Goal: Task Accomplishment & Management: Complete application form

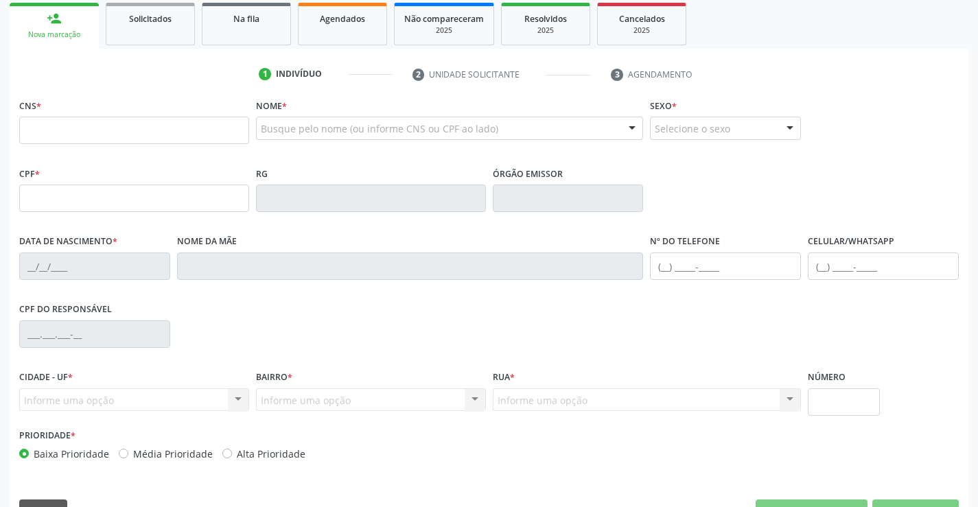
scroll to position [206, 0]
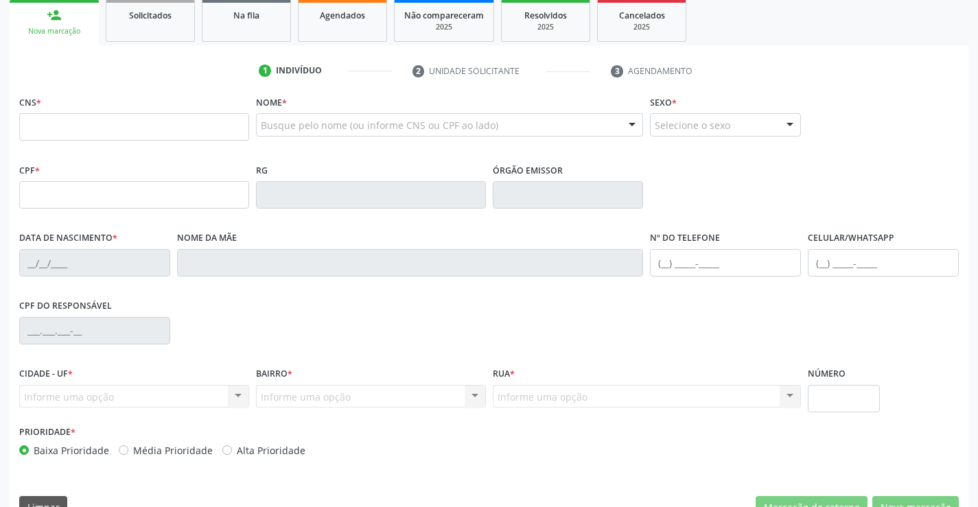
click at [70, 126] on input "text" at bounding box center [134, 126] width 230 height 27
type input "707 6082 0772 7299"
type input "2014429812"
type input "[DATE]"
type input "sn"
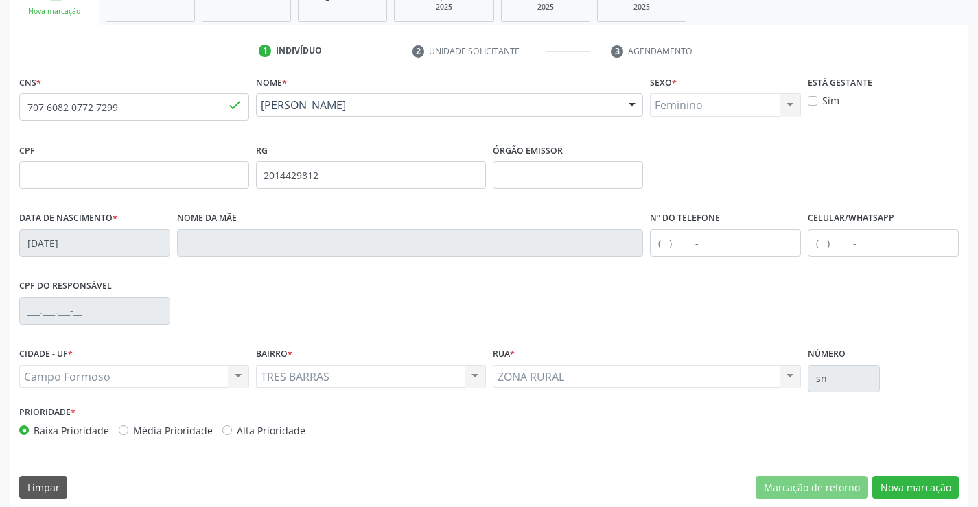
scroll to position [237, 0]
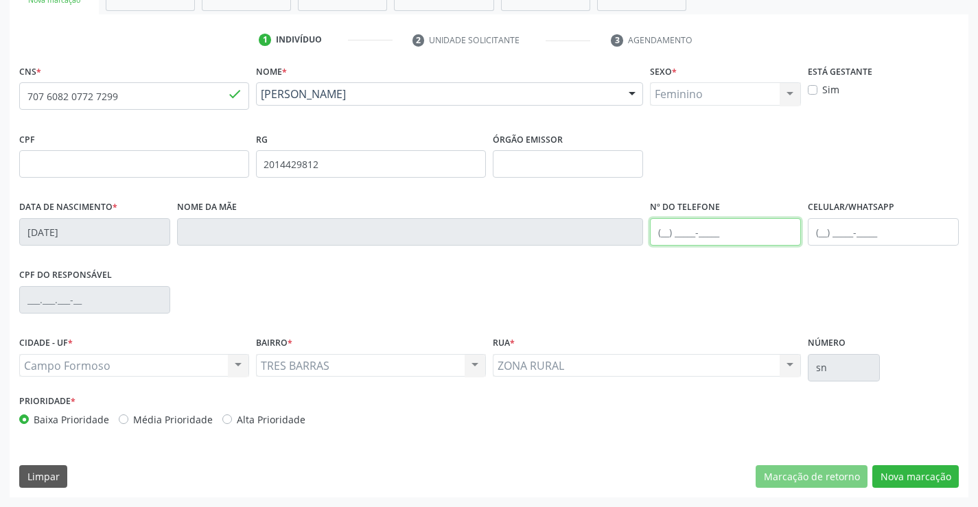
click at [665, 235] on input "text" at bounding box center [725, 231] width 151 height 27
type input "[PHONE_NUMBER]"
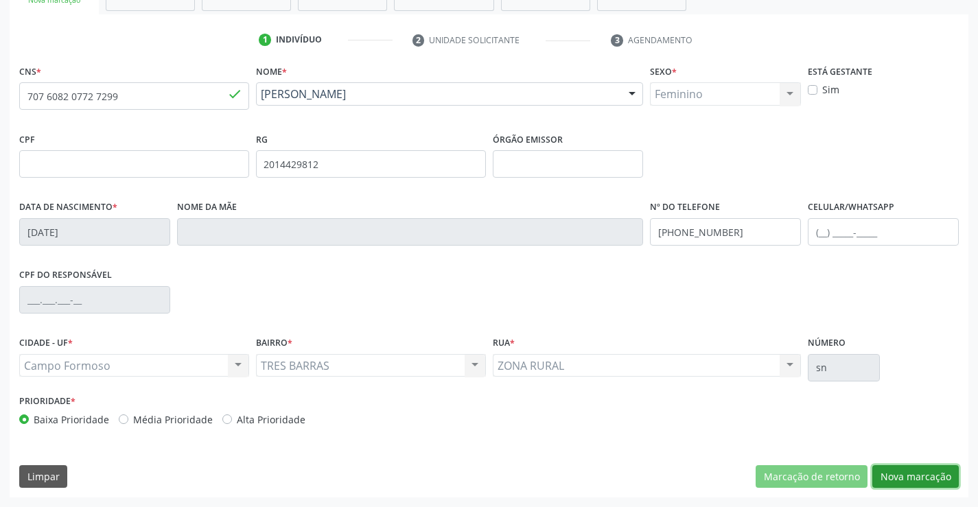
click at [916, 477] on button "Nova marcação" at bounding box center [916, 477] width 87 height 23
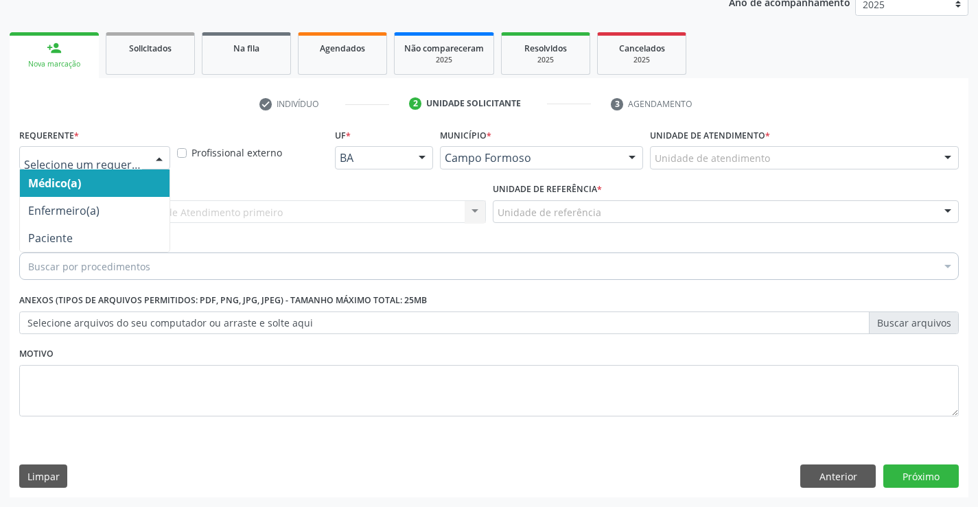
click at [160, 160] on div at bounding box center [159, 158] width 21 height 23
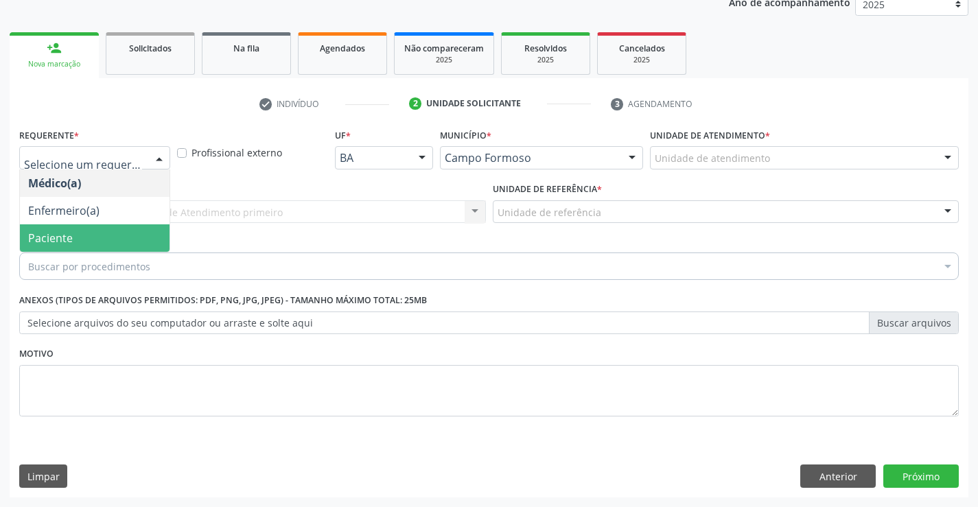
click at [100, 231] on span "Paciente" at bounding box center [95, 238] width 150 height 27
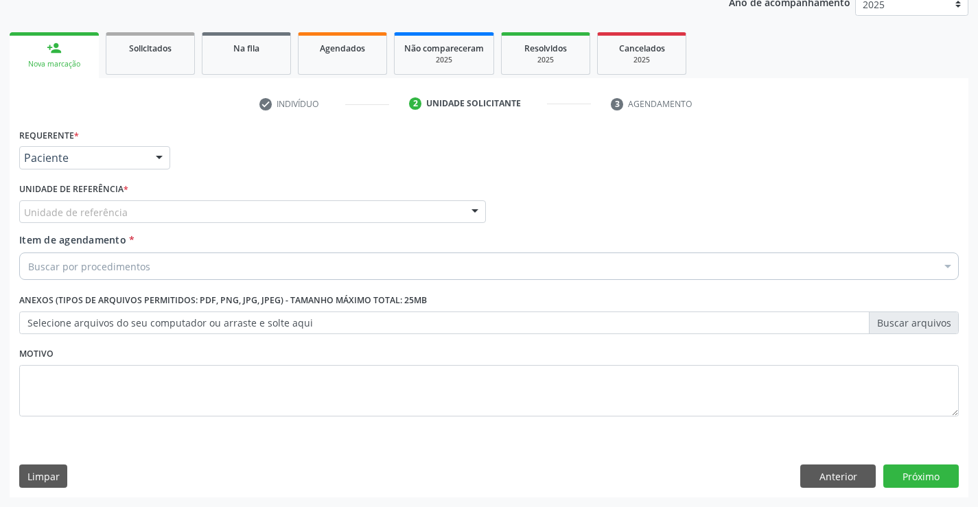
click at [132, 215] on div "Unidade de referência" at bounding box center [252, 212] width 467 height 23
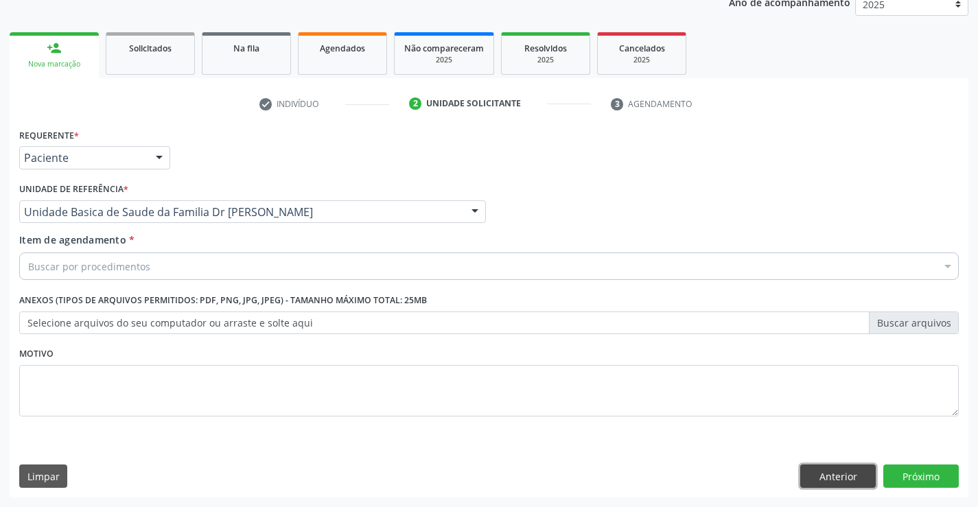
click at [808, 477] on button "Anterior" at bounding box center [839, 476] width 76 height 23
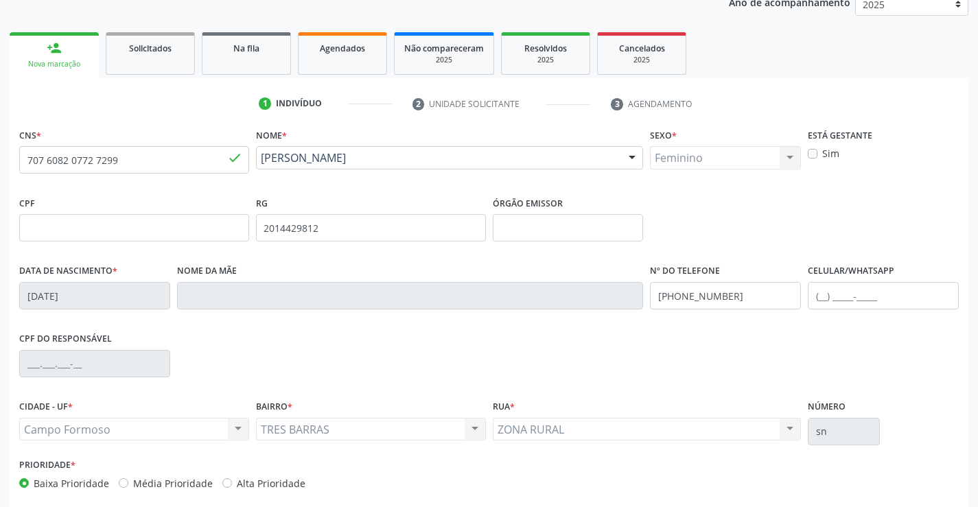
scroll to position [237, 0]
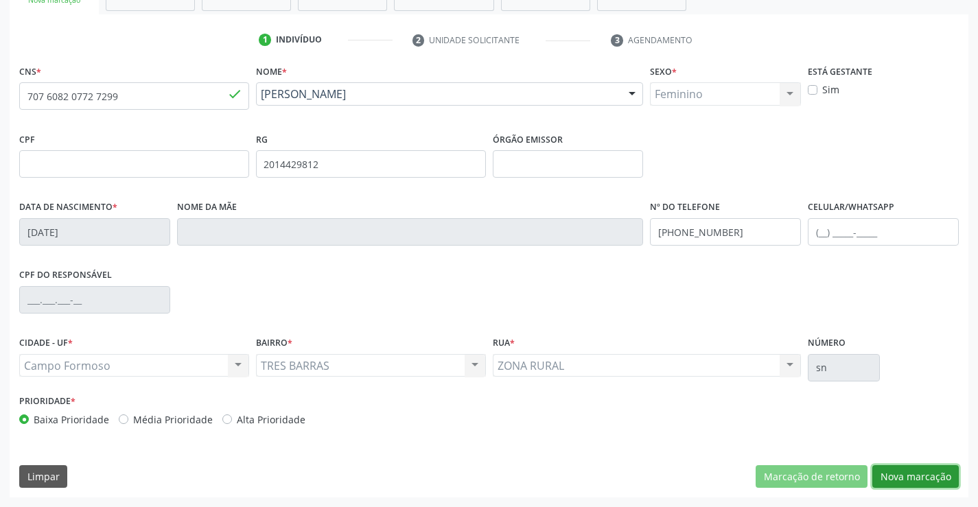
click at [903, 475] on button "Nova marcação" at bounding box center [916, 477] width 87 height 23
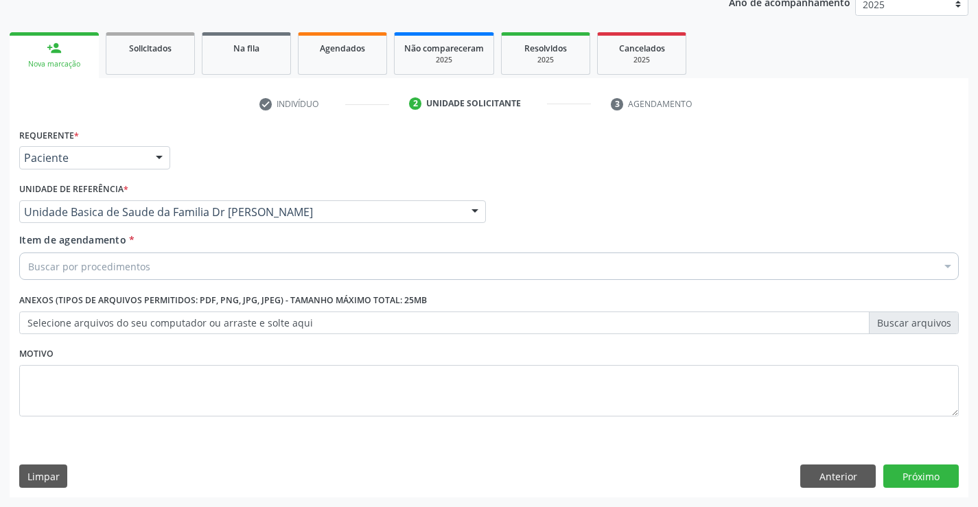
scroll to position [173, 0]
click at [298, 219] on div "Unidade Basica de Saude da Familia Dr [PERSON_NAME]" at bounding box center [252, 212] width 467 height 23
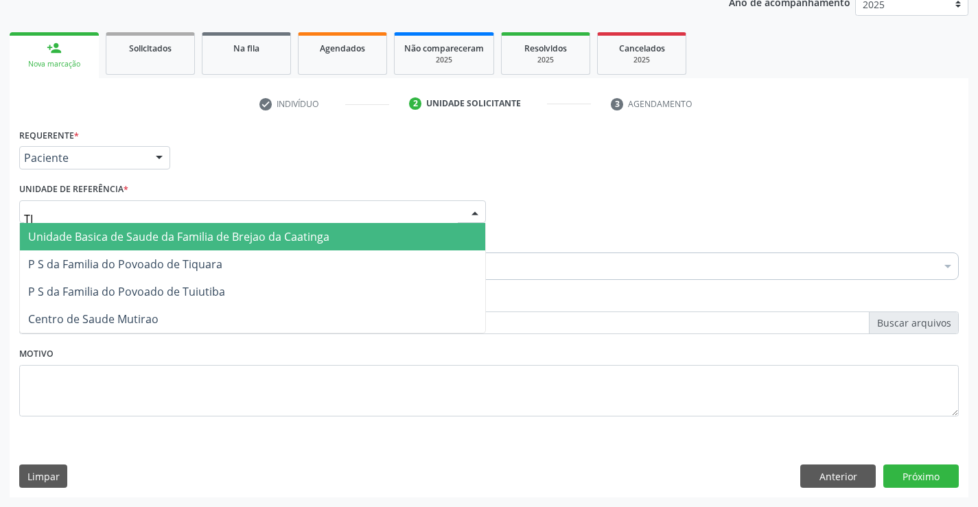
type input "TIQ"
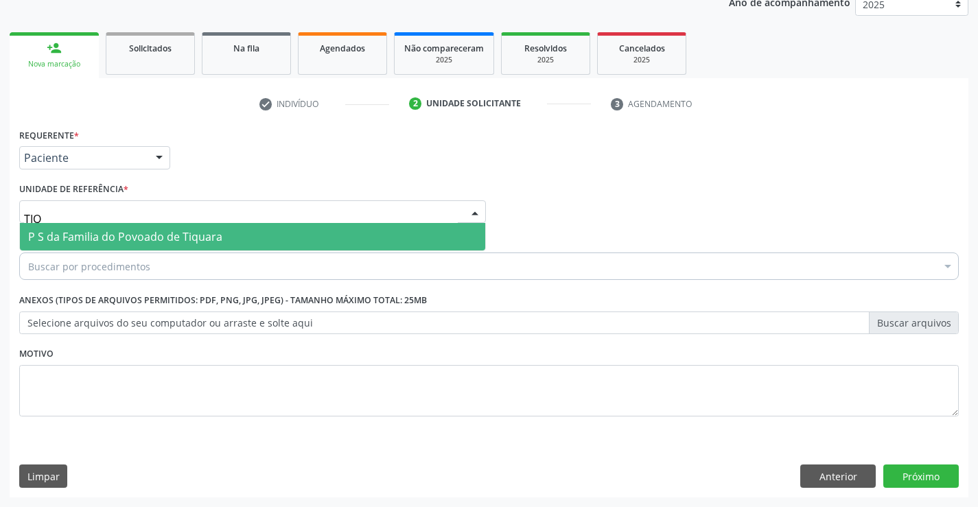
click at [256, 236] on span "P S da Familia do Povoado de Tiquara" at bounding box center [253, 236] width 466 height 27
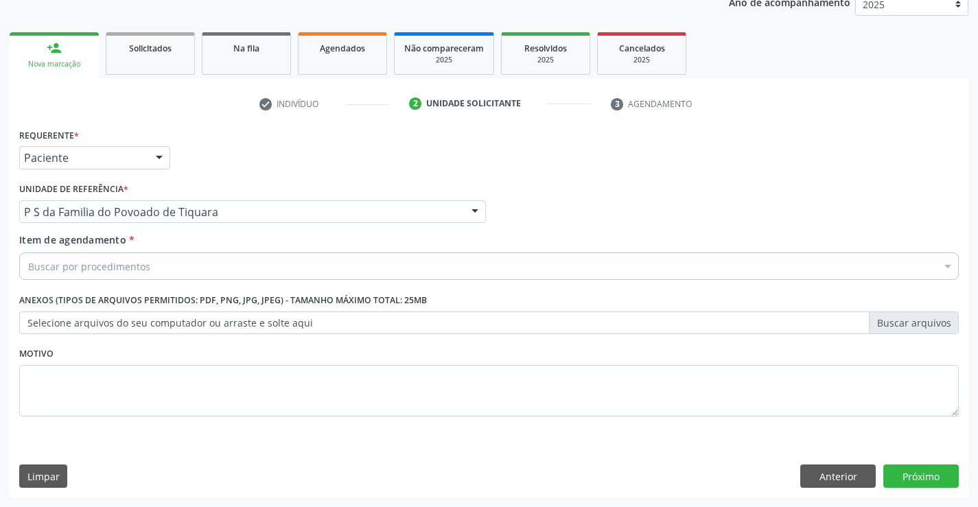
click at [175, 269] on div "Buscar por procedimentos" at bounding box center [489, 266] width 940 height 27
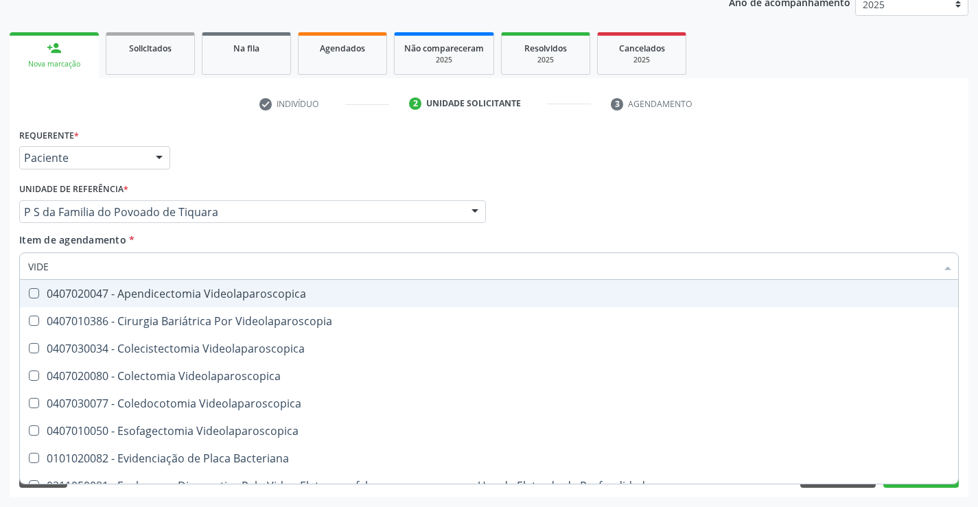
type input "VIDEO"
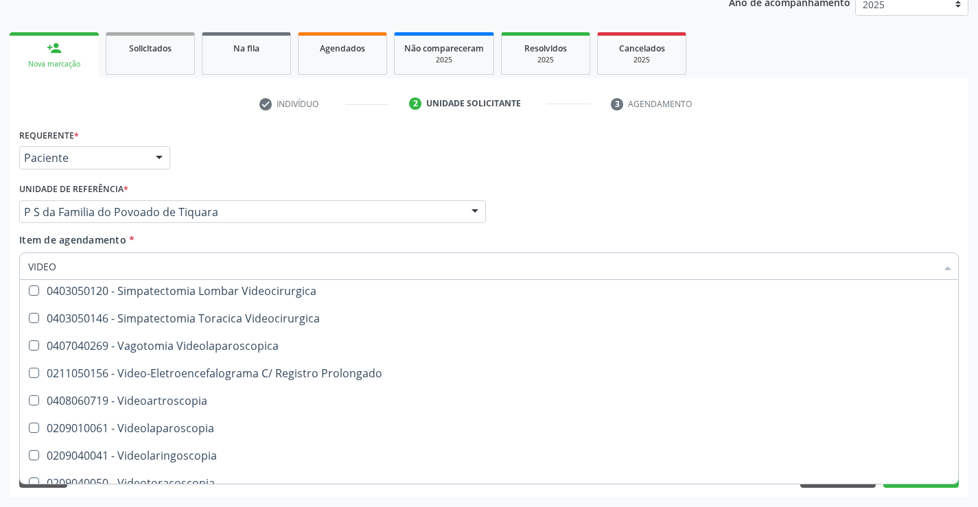
scroll to position [593, 0]
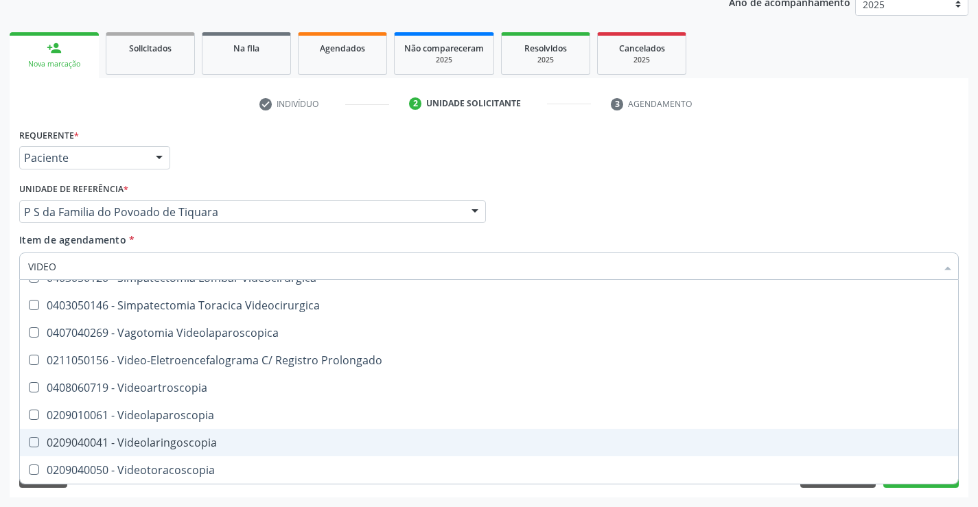
click at [228, 445] on div "0209040041 - Videolaringoscopia" at bounding box center [489, 442] width 922 height 11
checkbox Videolaringoscopia "true"
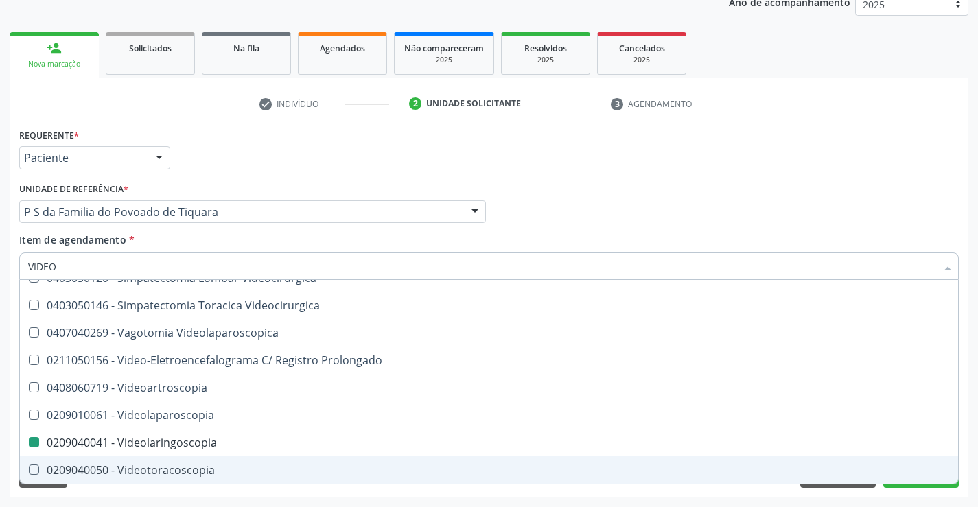
click at [233, 496] on div "Requerente * Paciente Médico(a) Enfermeiro(a) Paciente Nenhum resultado encontr…" at bounding box center [489, 311] width 959 height 373
checkbox Videolaparoscopia "true"
checkbox Videolaringoscopia "false"
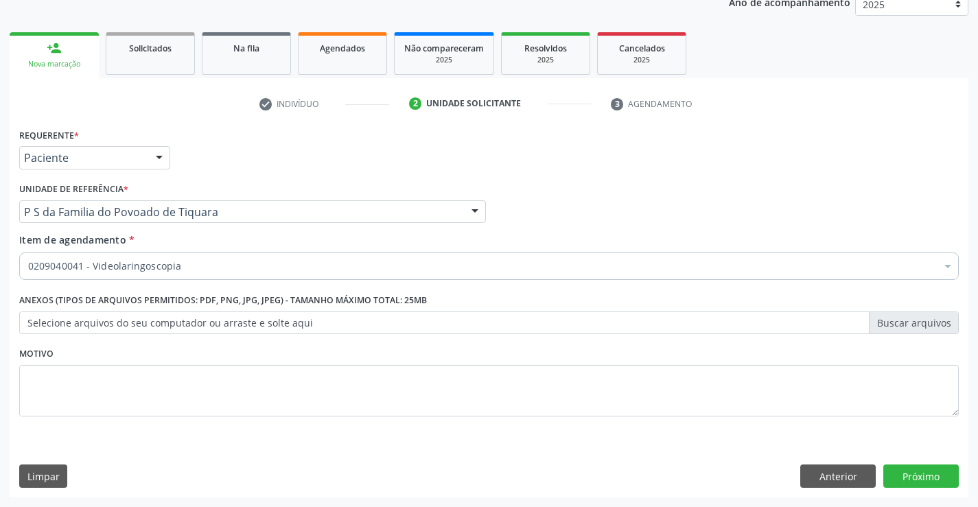
scroll to position [0, 0]
click at [919, 475] on button "Próximo" at bounding box center [922, 476] width 76 height 23
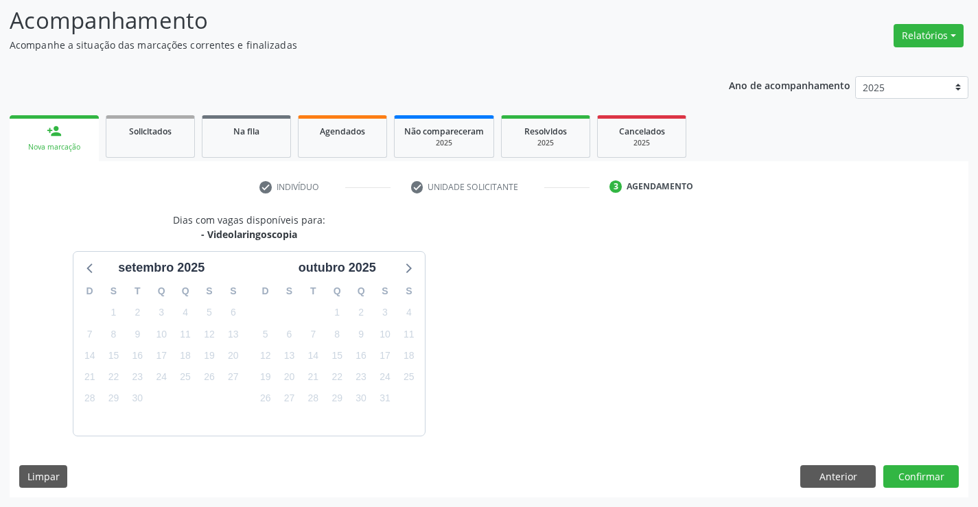
scroll to position [130, 0]
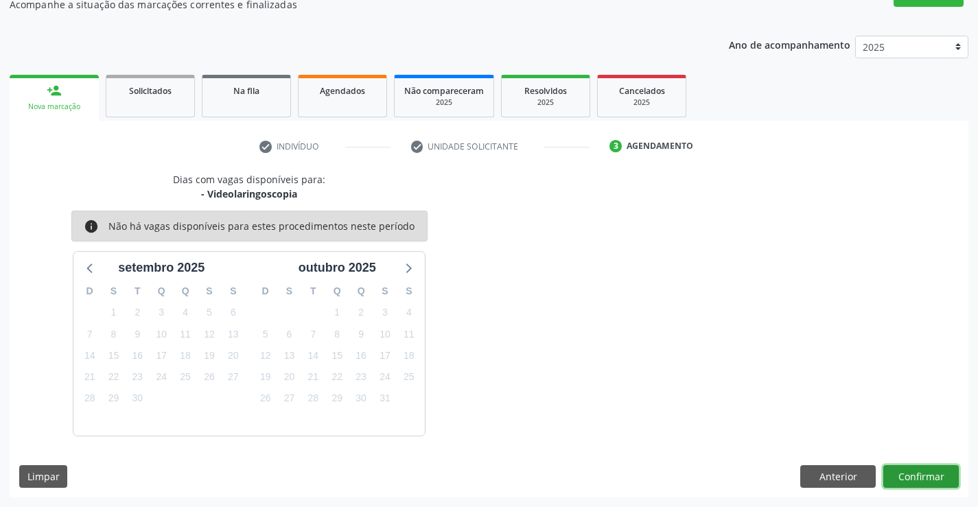
click at [919, 475] on button "Confirmar" at bounding box center [922, 477] width 76 height 23
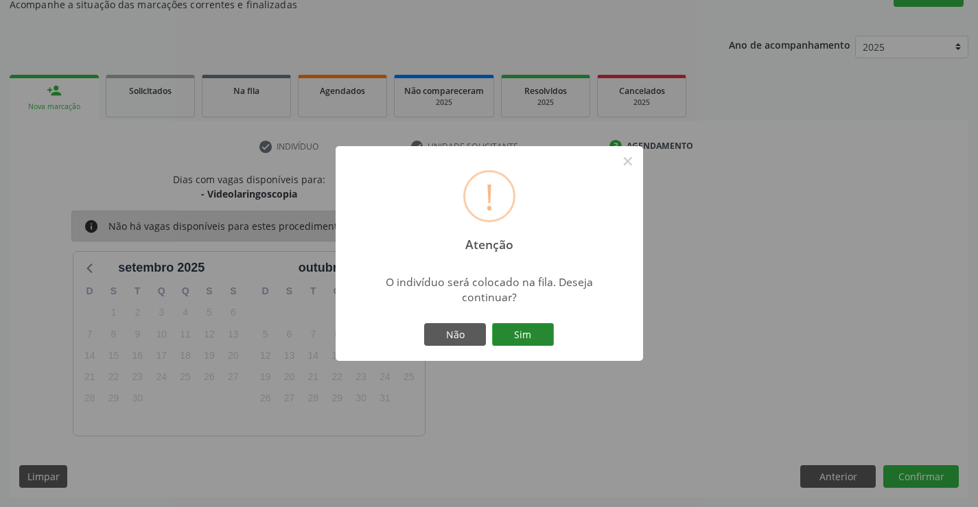
click at [525, 328] on button "Sim" at bounding box center [523, 334] width 62 height 23
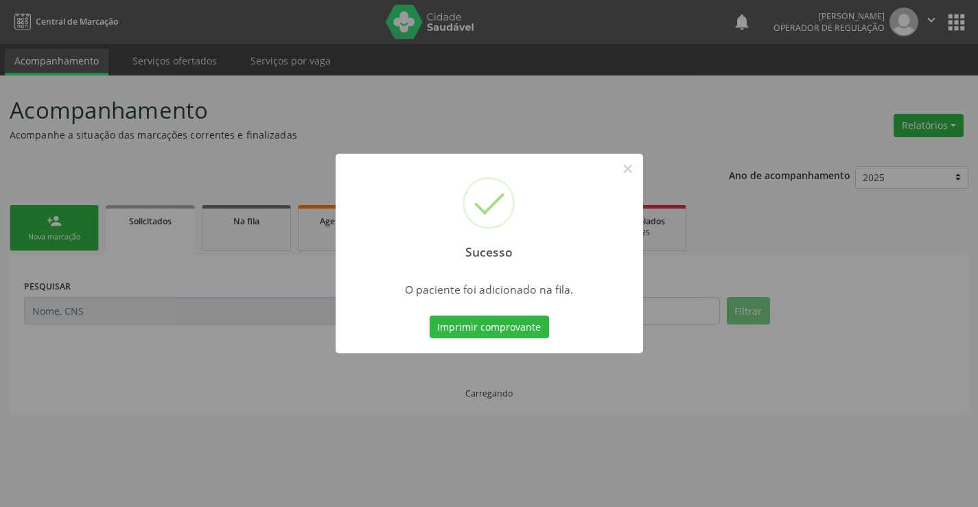
scroll to position [0, 0]
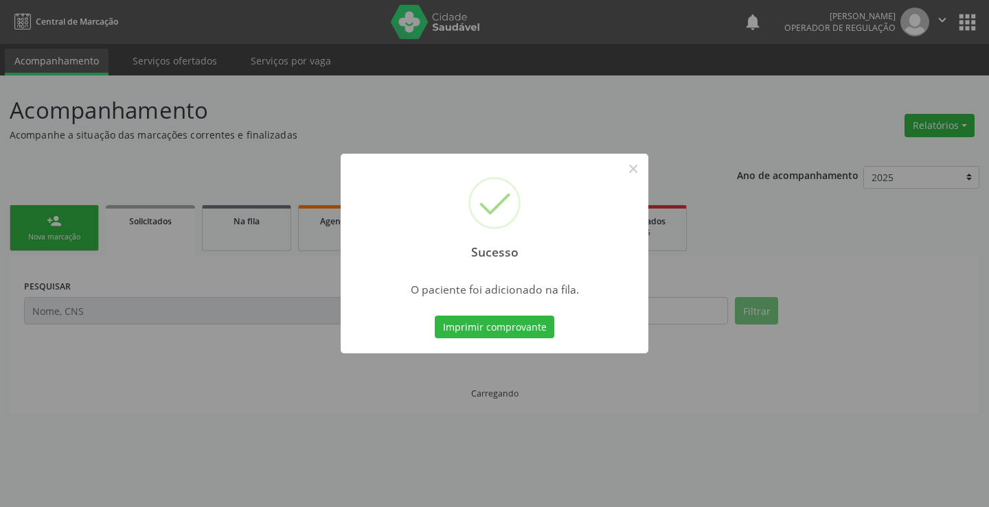
click at [525, 328] on button "Imprimir comprovante" at bounding box center [494, 327] width 119 height 23
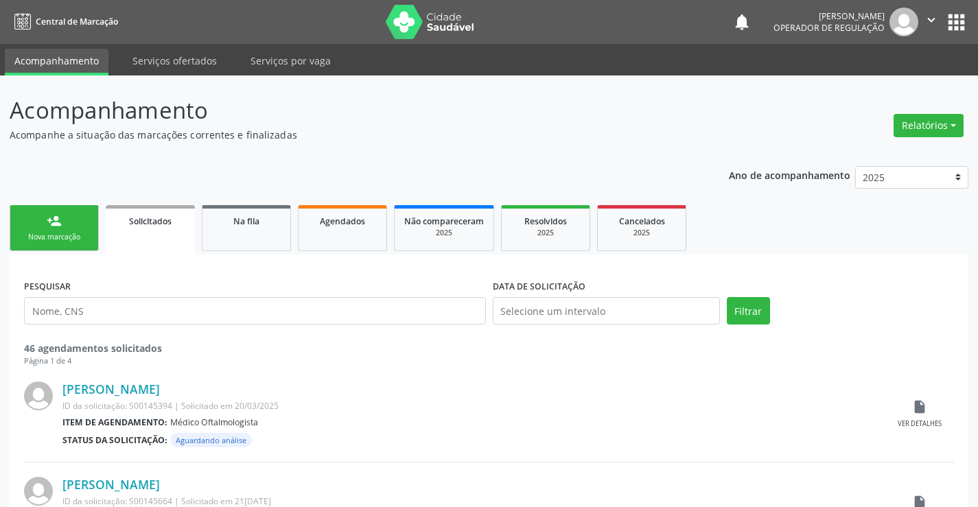
click at [84, 237] on div "Nova marcação" at bounding box center [54, 237] width 69 height 10
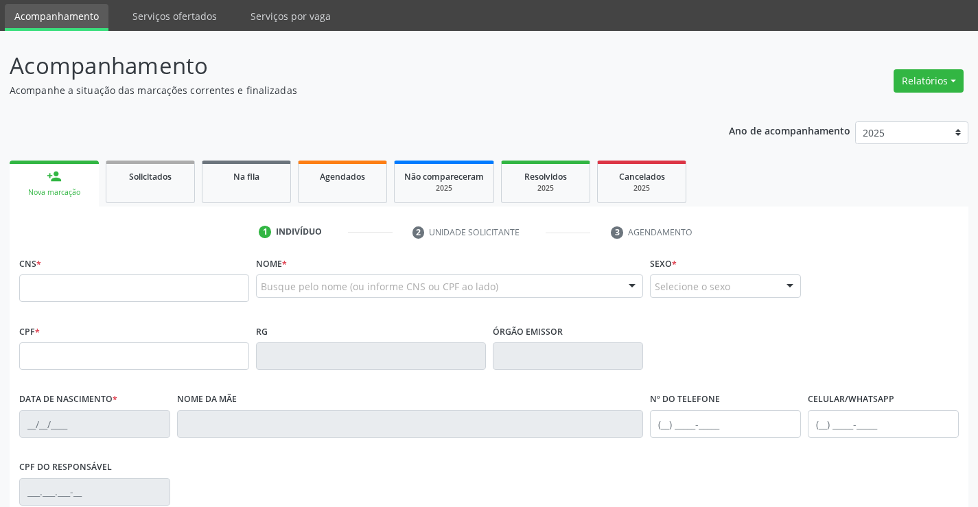
scroll to position [69, 0]
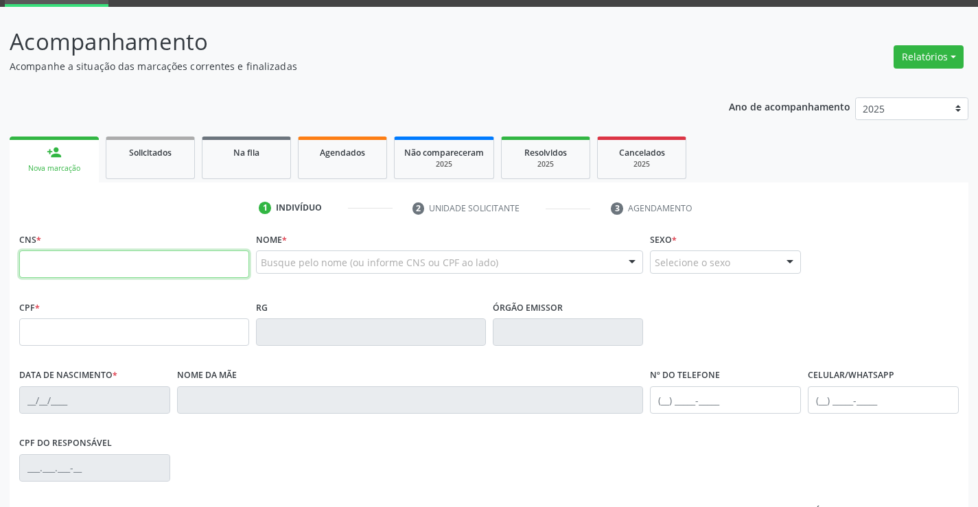
click at [118, 274] on input "text" at bounding box center [134, 264] width 230 height 27
type input "704 7077 0651 4839"
type input "351.283.688-74"
type input "1265090505"
type input "[DATE]"
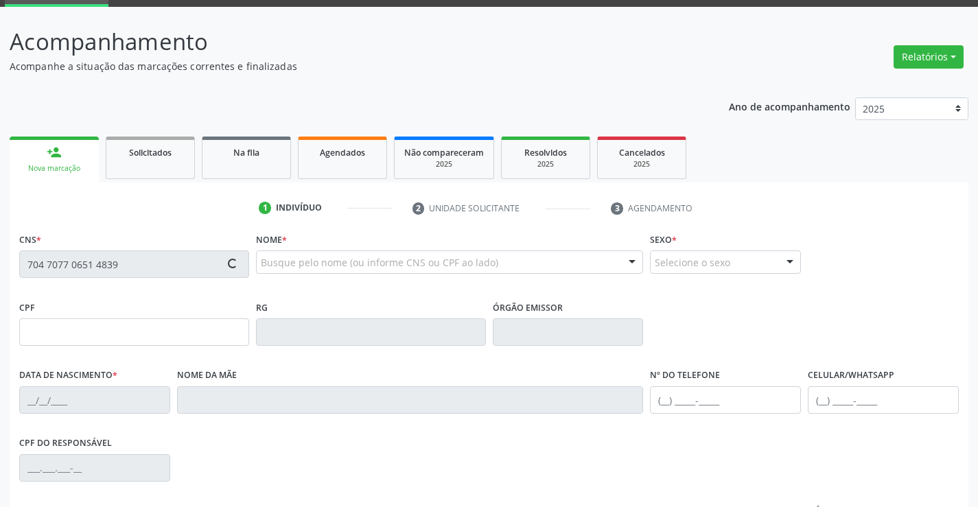
type input "[PHONE_NUMBER]"
type input "351.283.688-74"
type input "S/N"
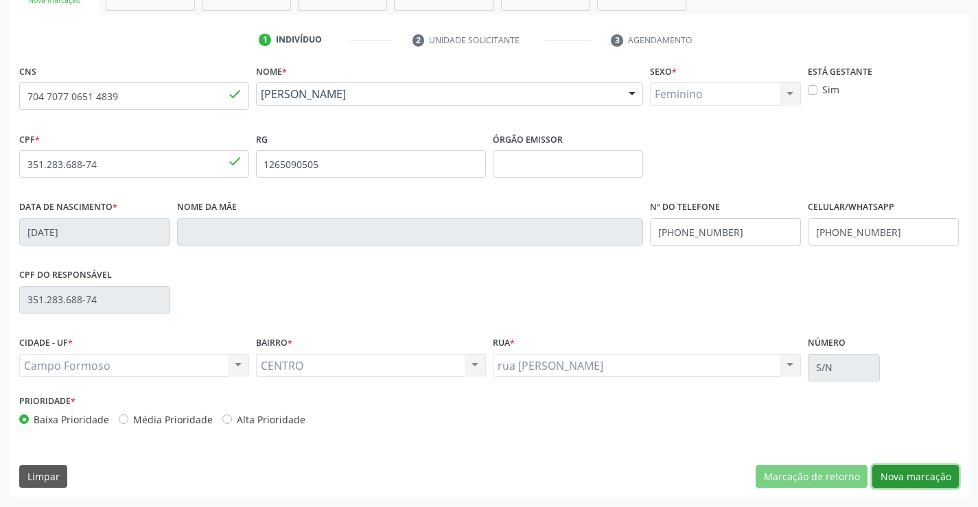
click at [932, 477] on button "Nova marcação" at bounding box center [916, 477] width 87 height 23
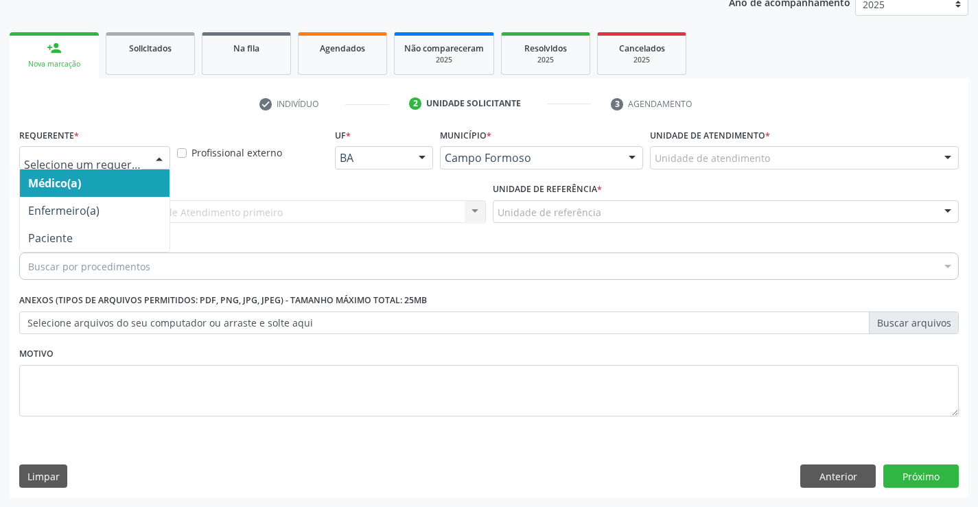
click at [152, 156] on div at bounding box center [159, 158] width 21 height 23
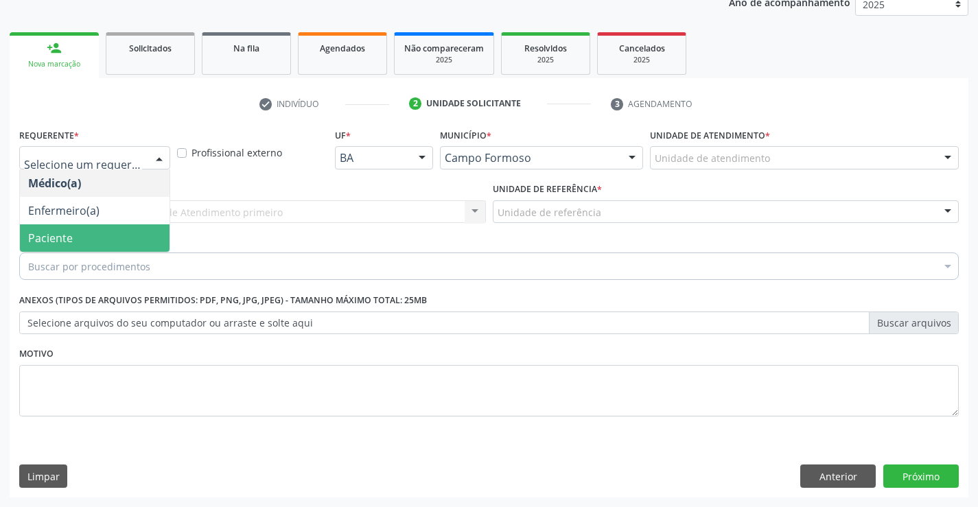
click at [115, 233] on span "Paciente" at bounding box center [95, 238] width 150 height 27
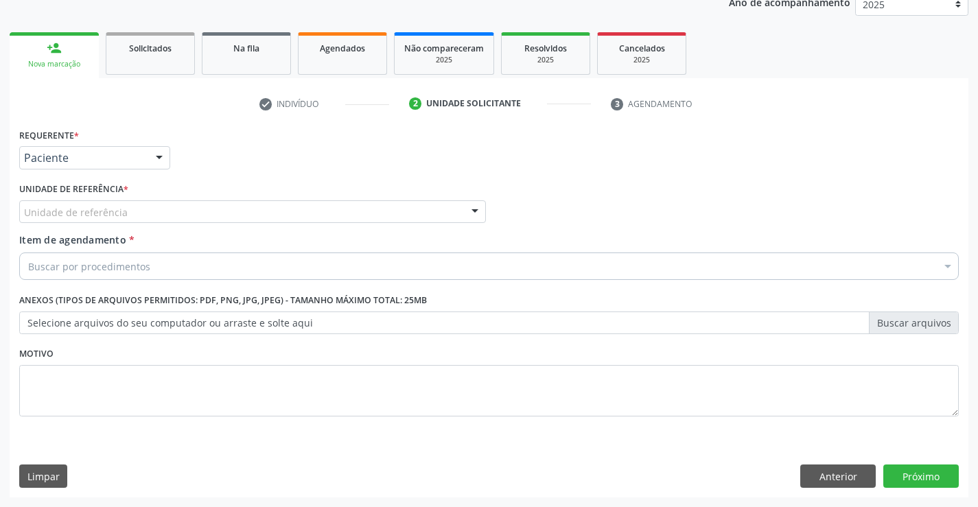
click at [147, 211] on div "Unidade de referência" at bounding box center [252, 212] width 467 height 23
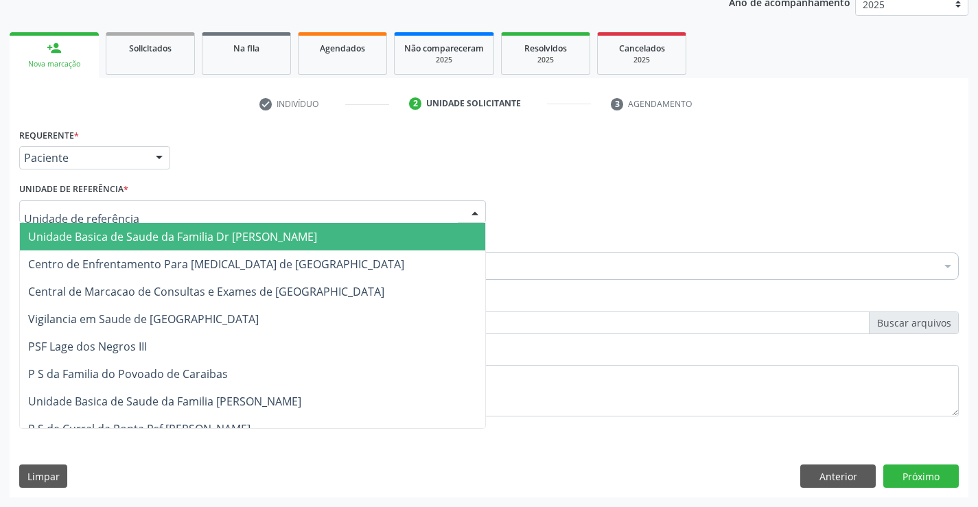
click at [172, 233] on span "Unidade Basica de Saude da Familia Dr [PERSON_NAME]" at bounding box center [172, 236] width 289 height 15
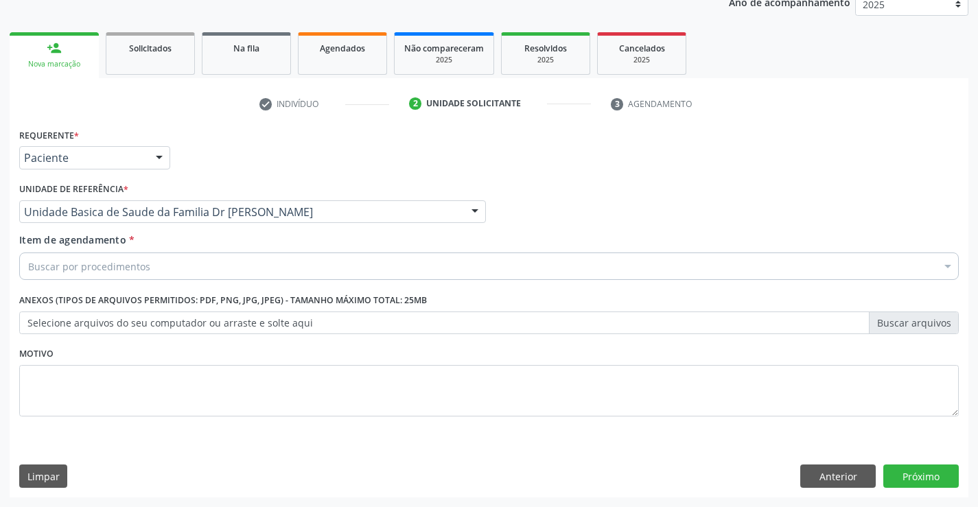
click at [168, 266] on div "Buscar por procedimentos" at bounding box center [489, 266] width 940 height 27
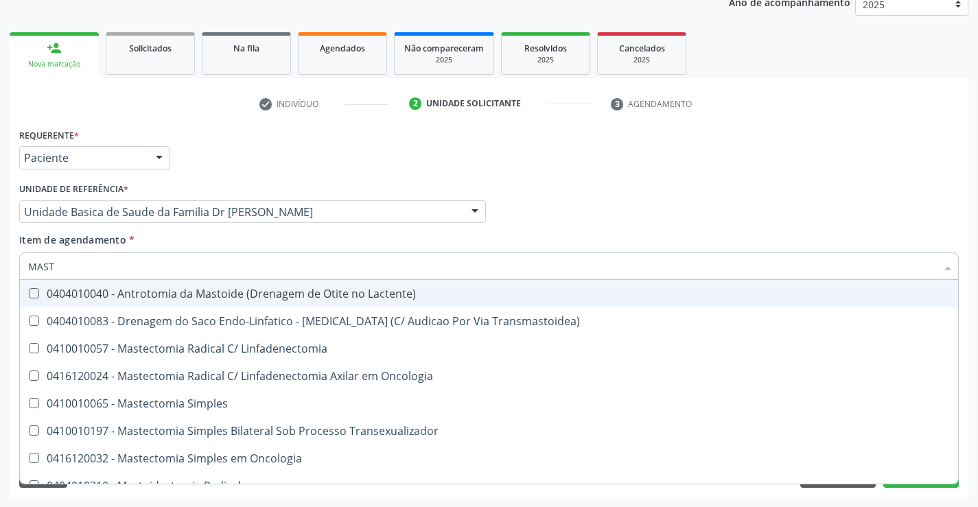
type input "MASTO"
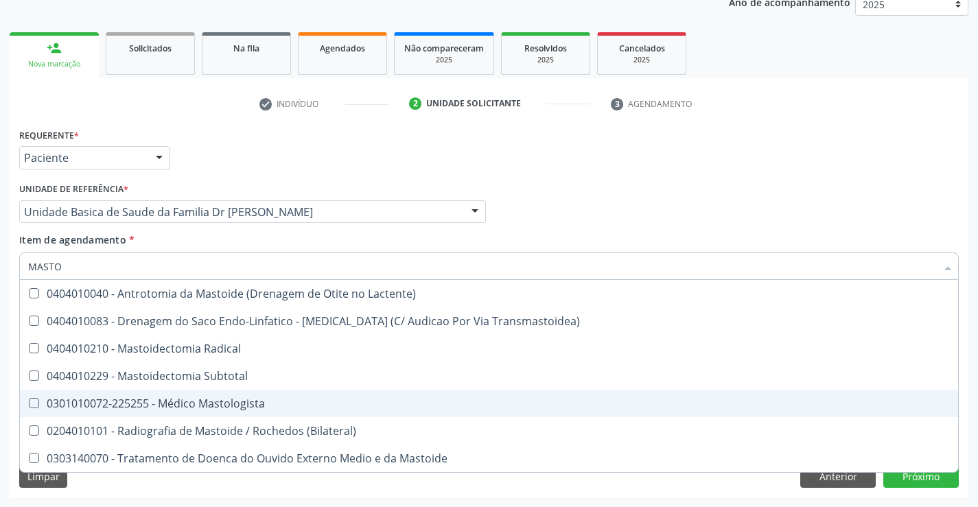
click at [205, 404] on div "0301010072-225255 - Médico Mastologista" at bounding box center [489, 403] width 922 height 11
checkbox Mastologista "true"
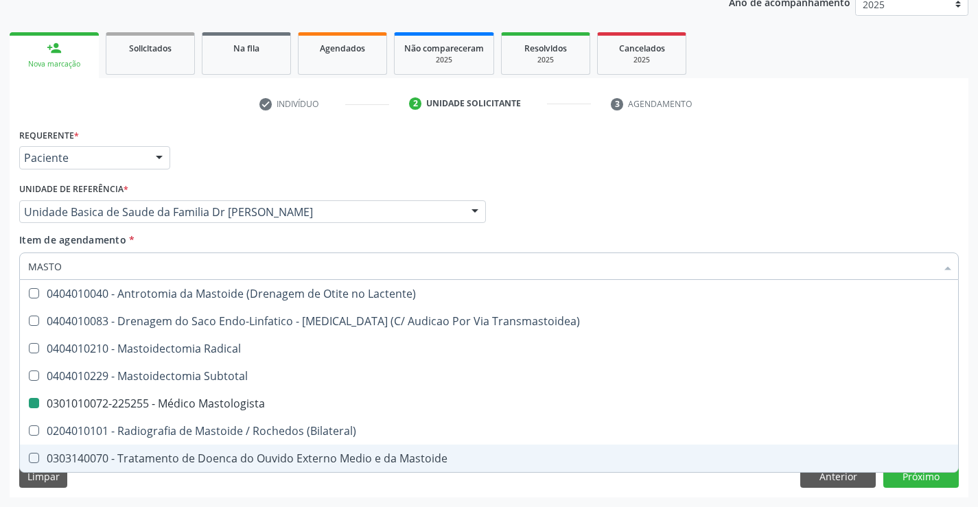
click at [273, 486] on div "Limpar Anterior Próximo" at bounding box center [489, 476] width 940 height 23
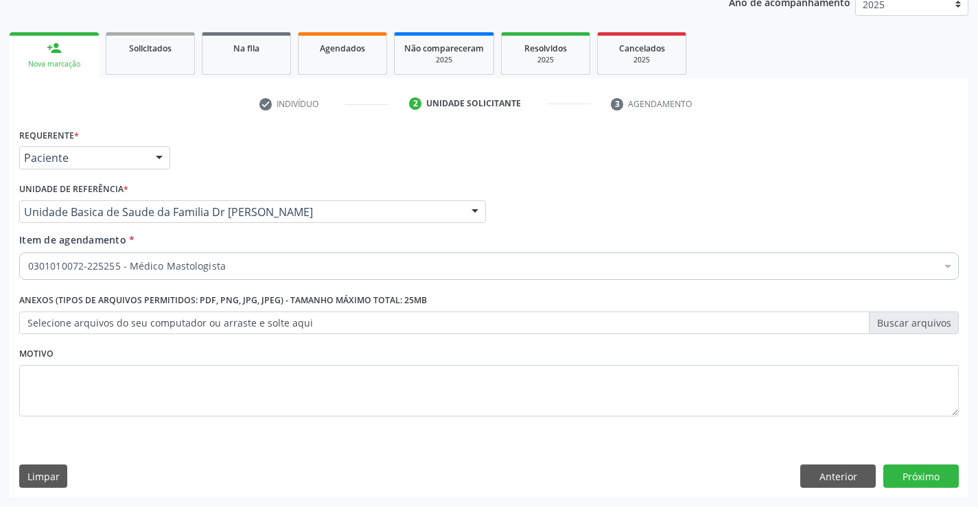
checkbox Mastologista "true"
checkbox Preenchida\) "false"
click at [902, 475] on button "Próximo" at bounding box center [922, 476] width 76 height 23
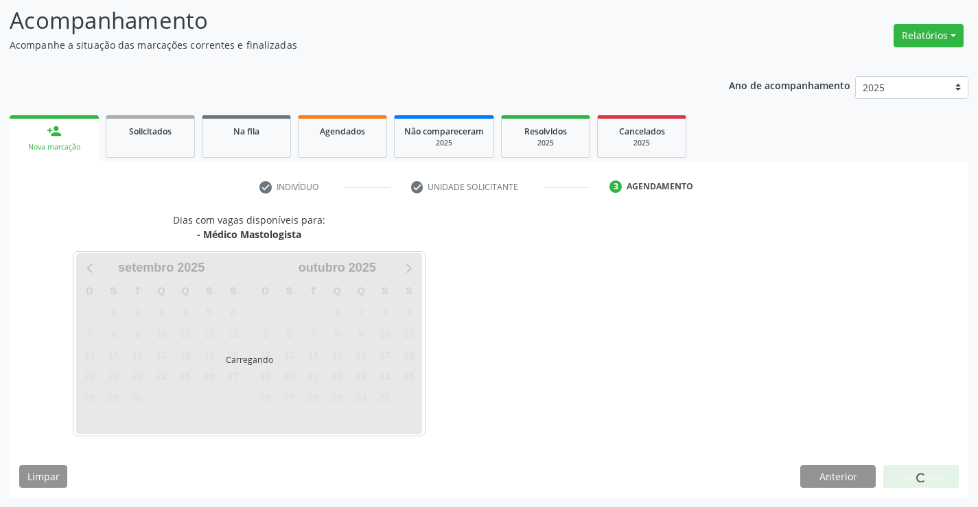
scroll to position [130, 0]
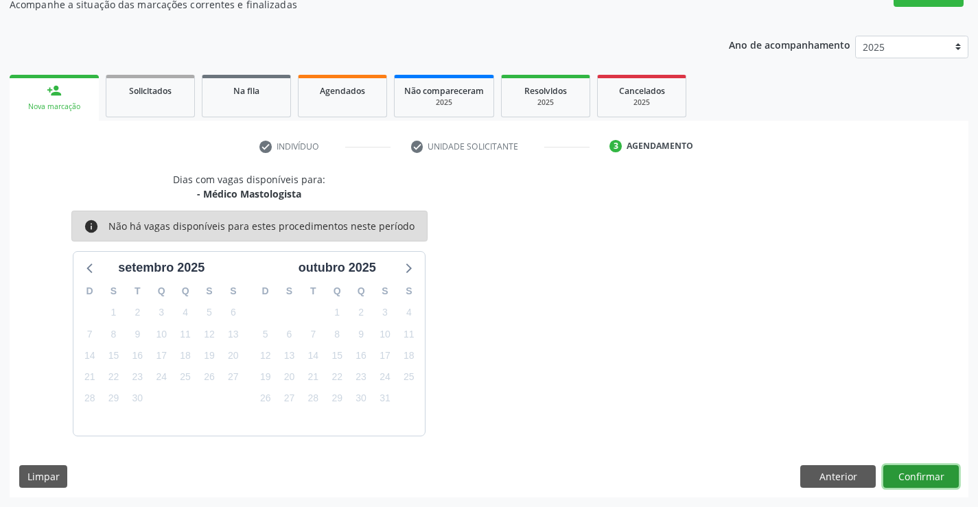
click at [902, 475] on button "Confirmar" at bounding box center [922, 477] width 76 height 23
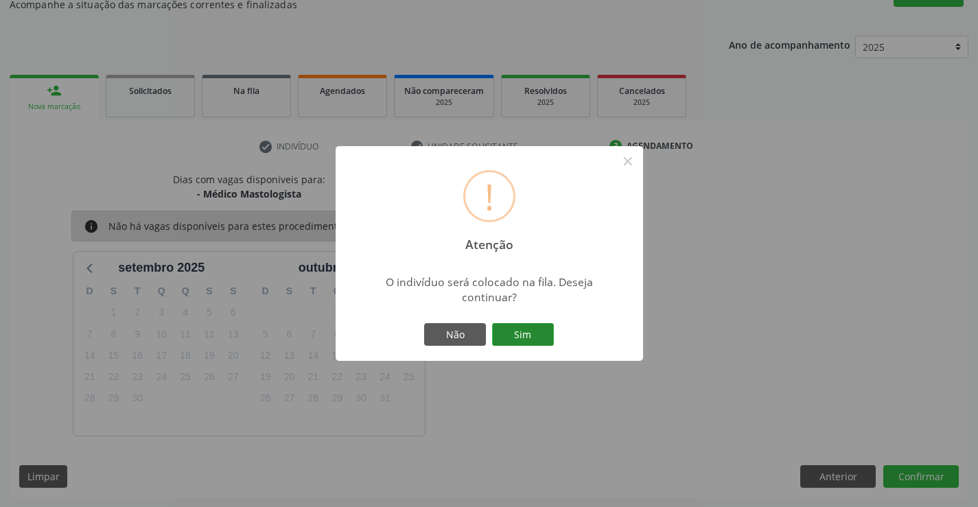
click at [531, 335] on button "Sim" at bounding box center [523, 334] width 62 height 23
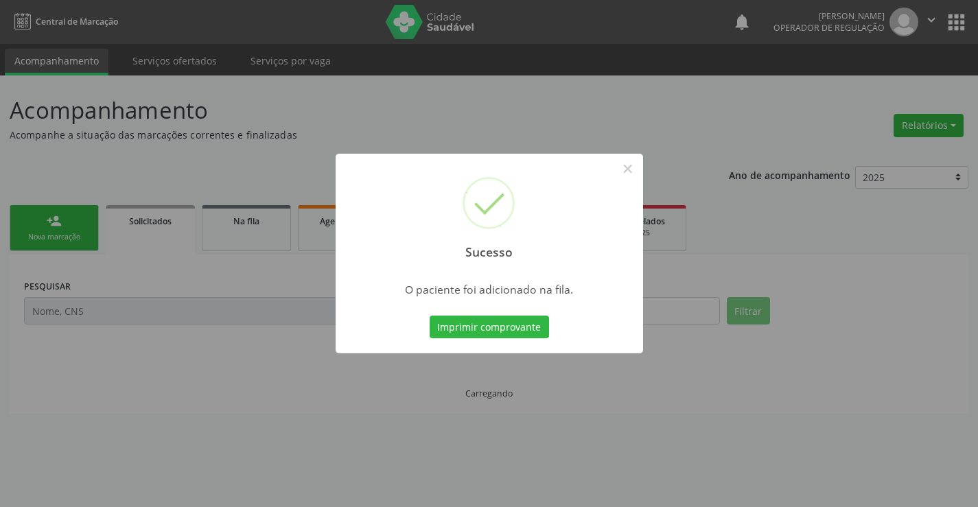
scroll to position [0, 0]
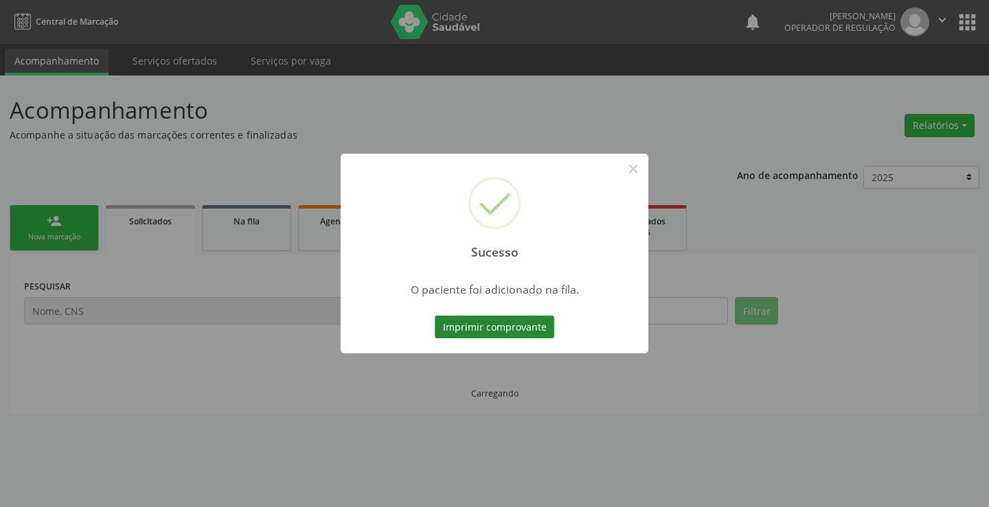
click at [531, 326] on button "Imprimir comprovante" at bounding box center [494, 327] width 119 height 23
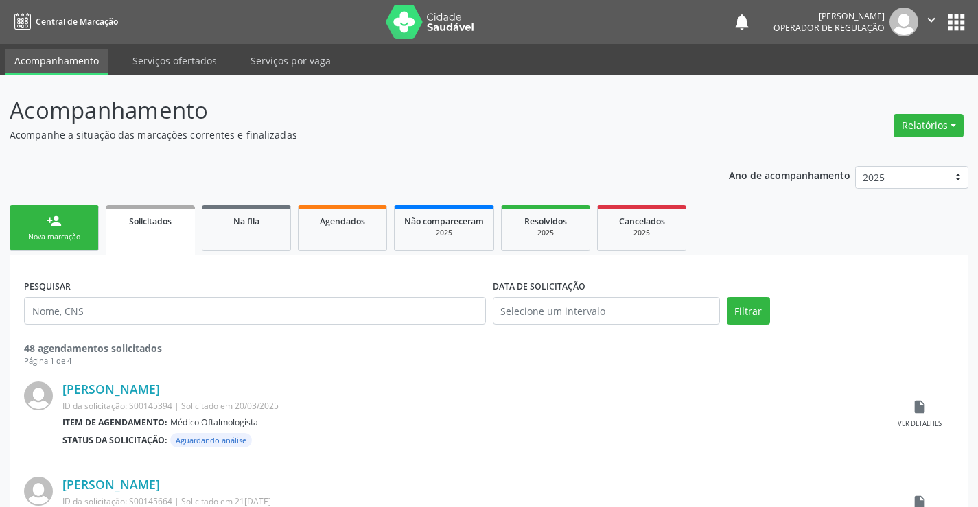
click at [85, 236] on div "Nova marcação" at bounding box center [54, 237] width 69 height 10
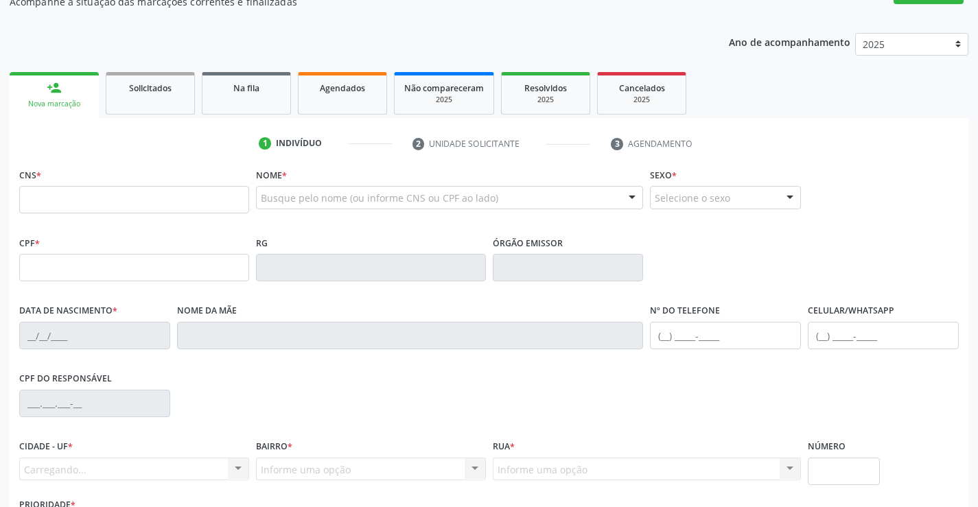
scroll to position [137, 0]
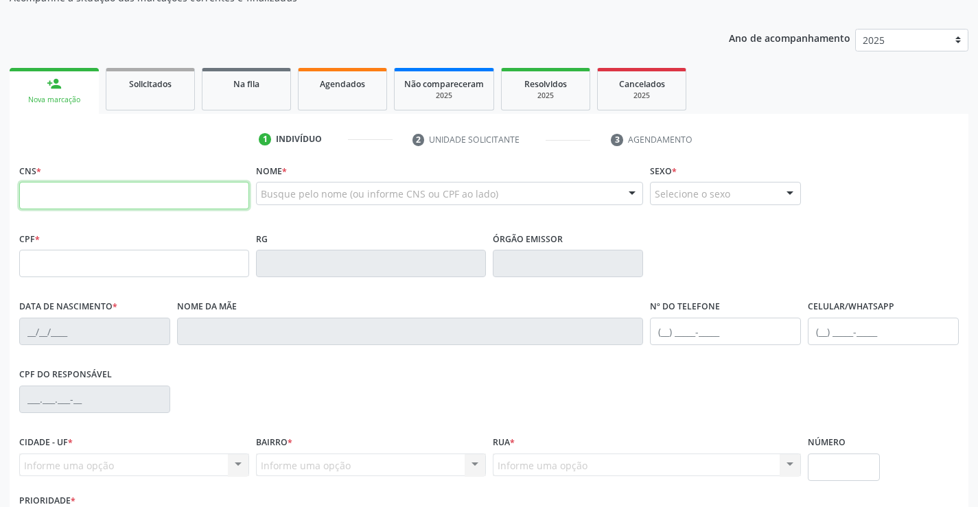
click at [67, 209] on input "text" at bounding box center [134, 195] width 230 height 27
type input "700 4009 5527 6250"
type input "1425428908"
type input "2[DATE]"
type input "[PHONE_NUMBER]"
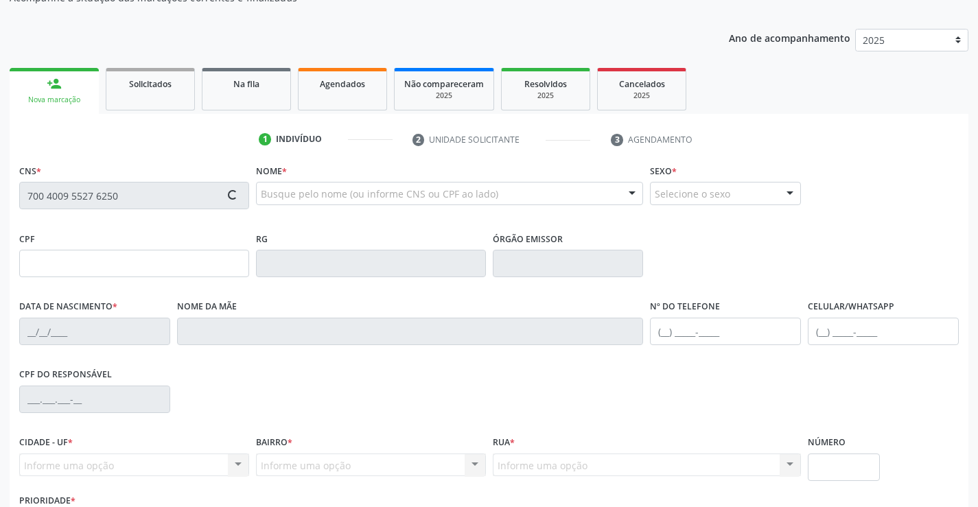
type input "[PHONE_NUMBER]"
type input "065.357.105-48"
type input "S/N"
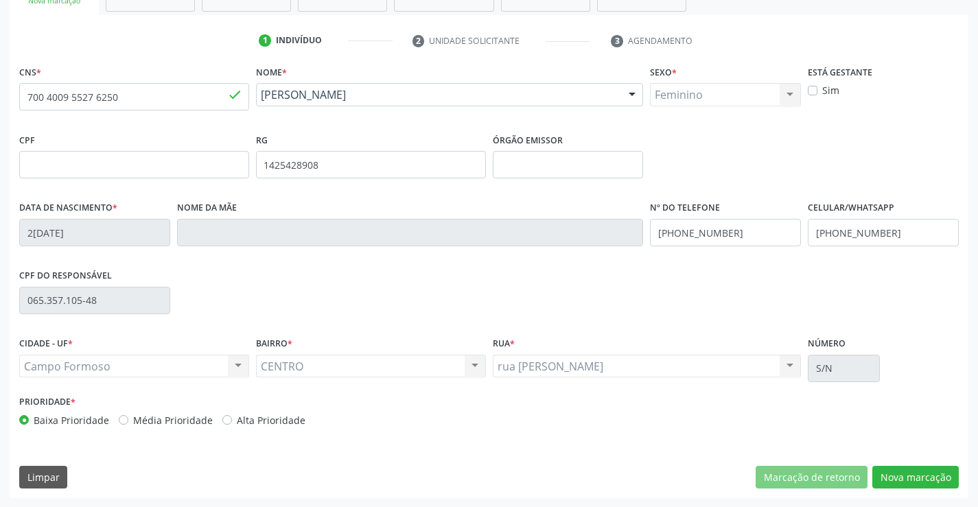
scroll to position [237, 0]
click at [900, 474] on button "Nova marcação" at bounding box center [916, 477] width 87 height 23
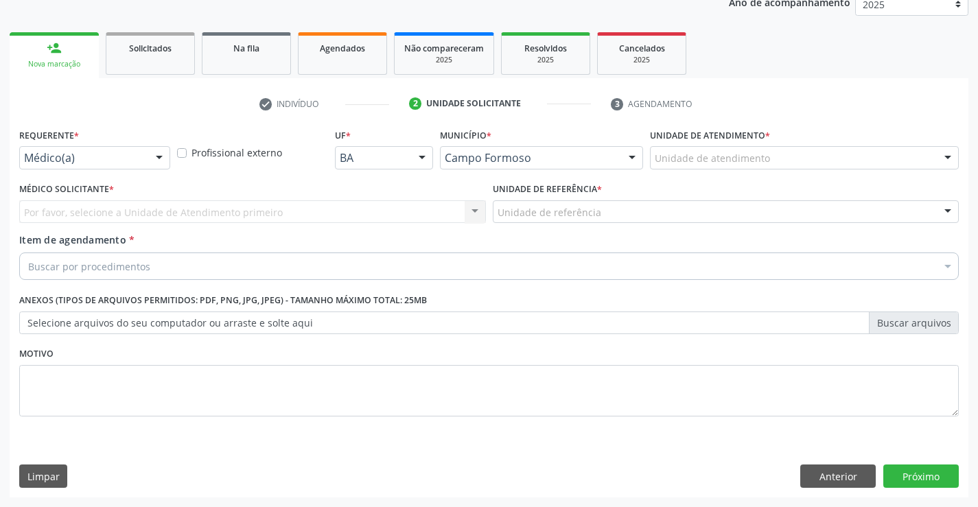
scroll to position [173, 0]
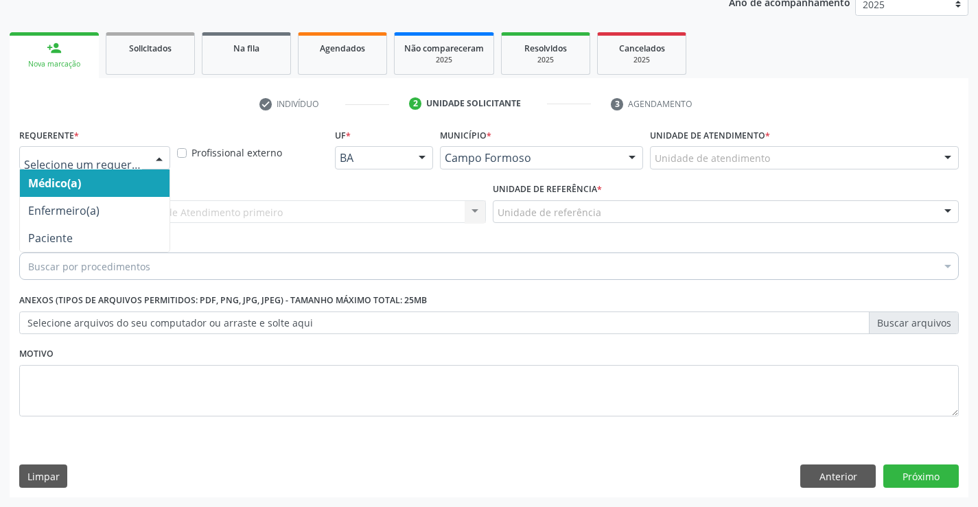
click at [157, 157] on div at bounding box center [159, 158] width 21 height 23
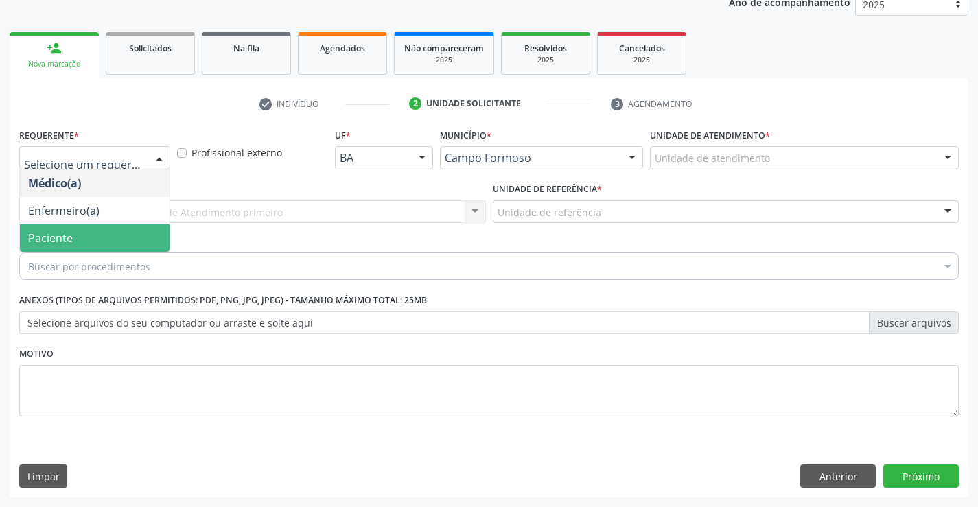
click at [108, 238] on span "Paciente" at bounding box center [95, 238] width 150 height 27
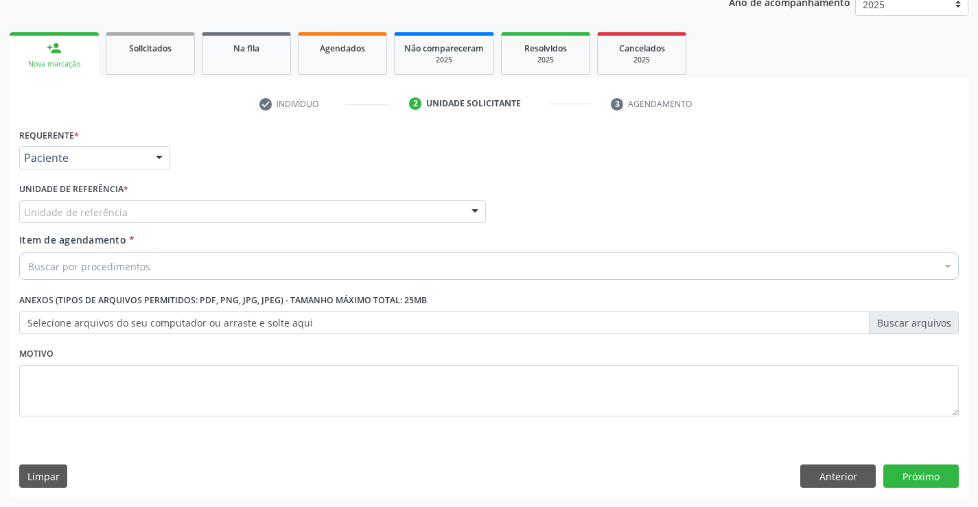
click at [141, 212] on div "Unidade de referência" at bounding box center [252, 212] width 467 height 23
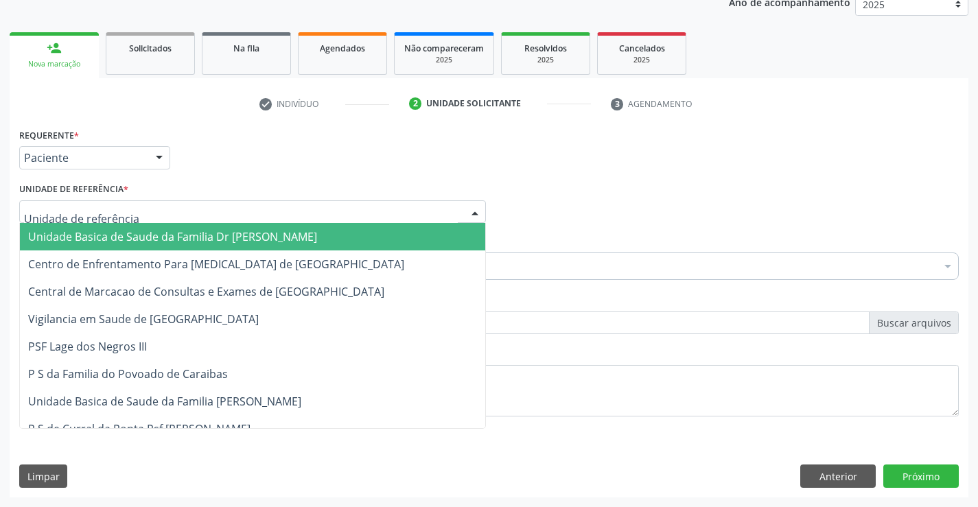
click at [140, 239] on span "Unidade Basica de Saude da Familia Dr [PERSON_NAME]" at bounding box center [172, 236] width 289 height 15
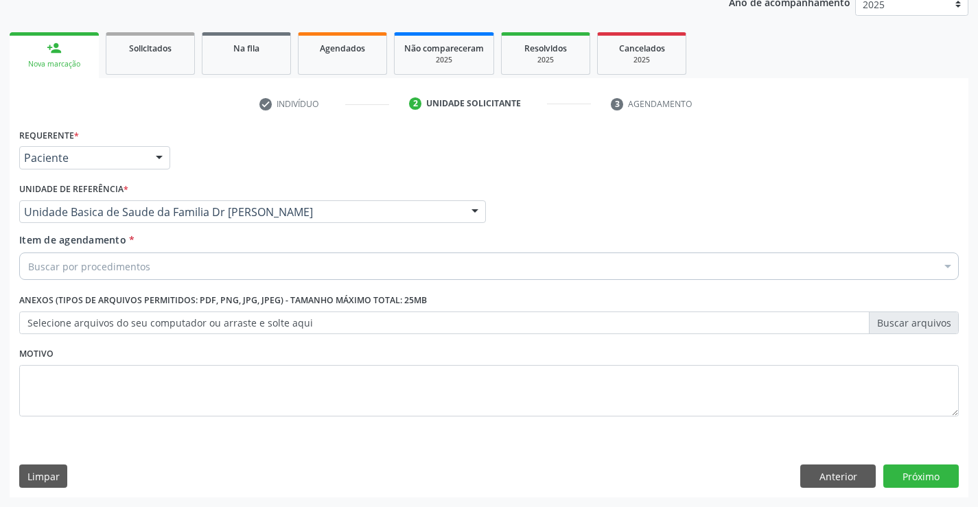
click at [162, 266] on div "Buscar por procedimentos" at bounding box center [489, 266] width 940 height 27
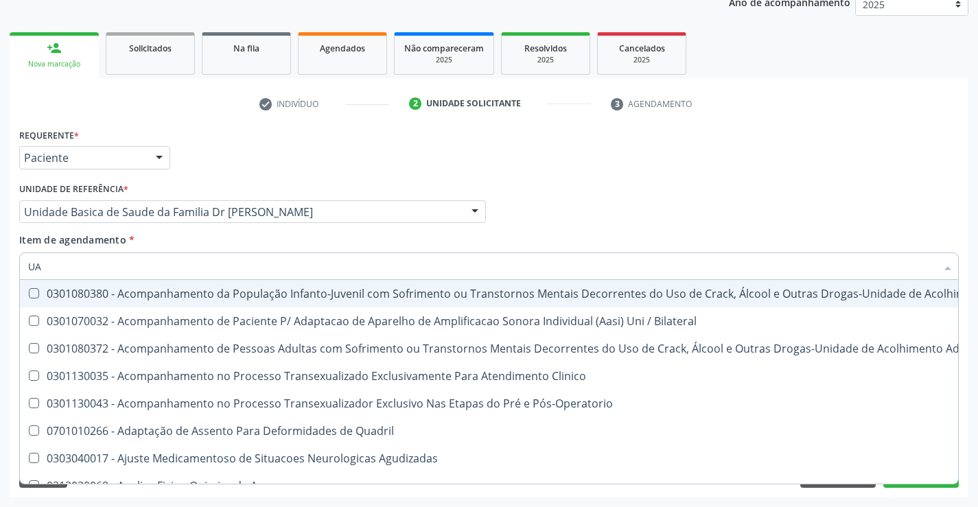
type input "U"
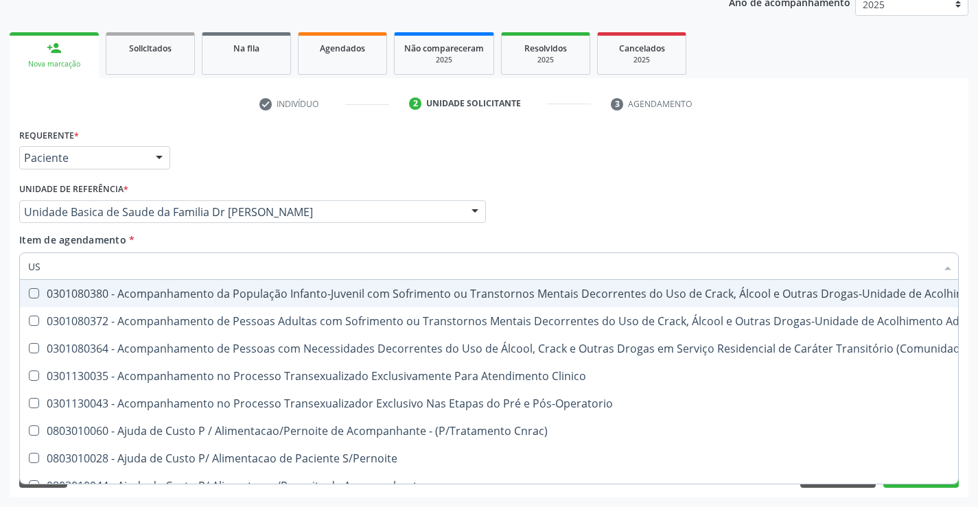
type input "USG"
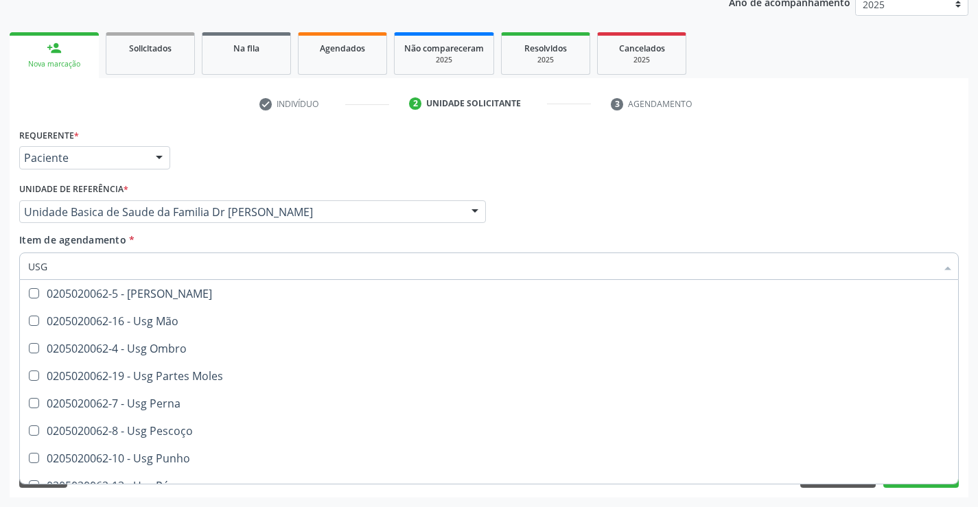
scroll to position [206, 0]
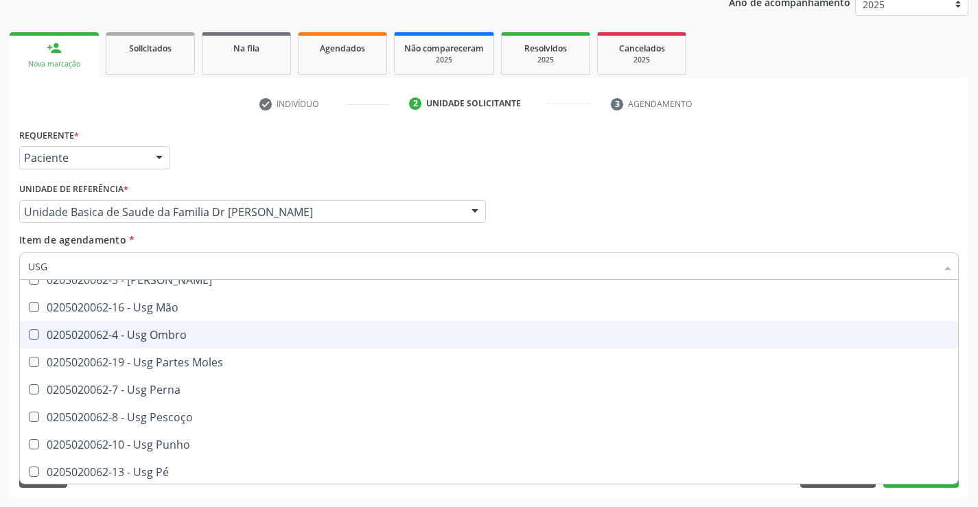
click at [190, 334] on div "0205020062-4 - Usg Ombro" at bounding box center [489, 335] width 922 height 11
checkbox Ombro "true"
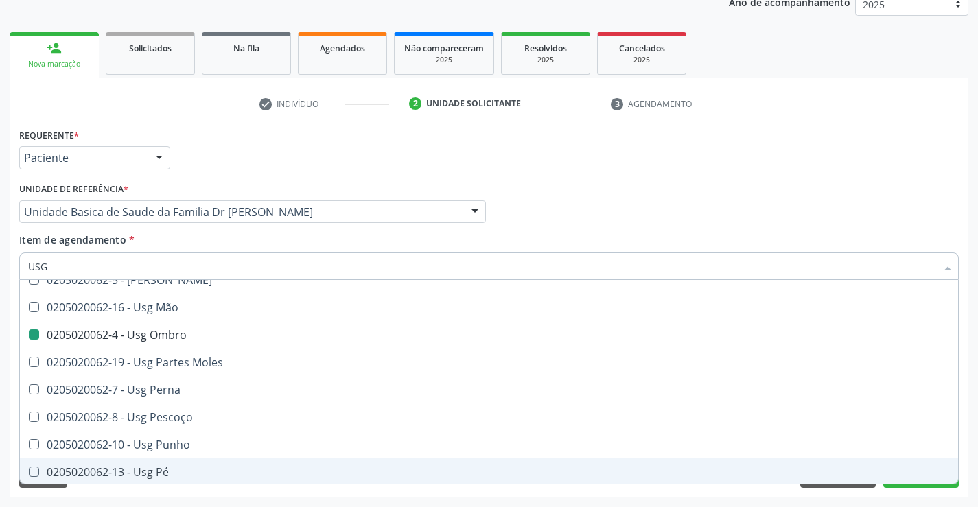
click at [189, 492] on div "Requerente * Paciente Médico(a) Enfermeiro(a) Paciente Nenhum resultado encontr…" at bounding box center [489, 311] width 959 height 373
checkbox Braço "true"
checkbox Ombro "false"
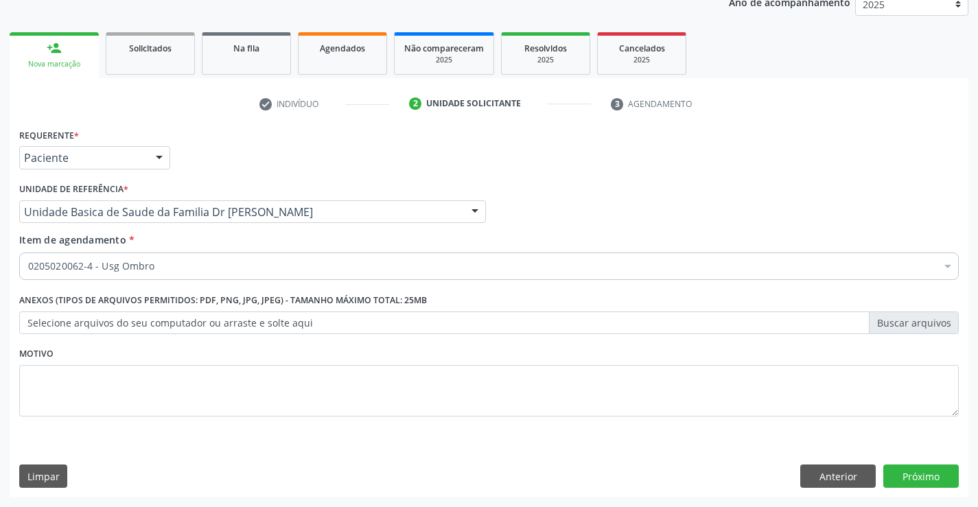
scroll to position [0, 0]
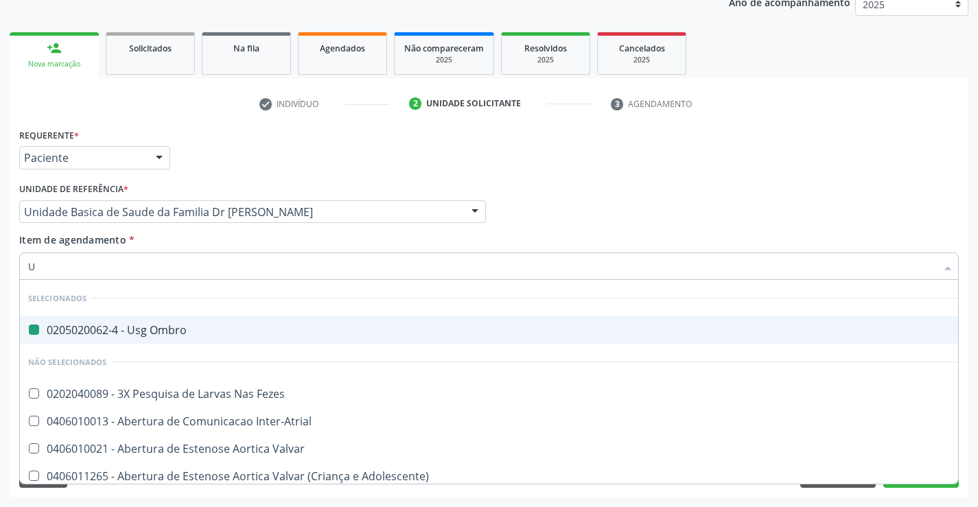
type input "UL"
checkbox Ombro "false"
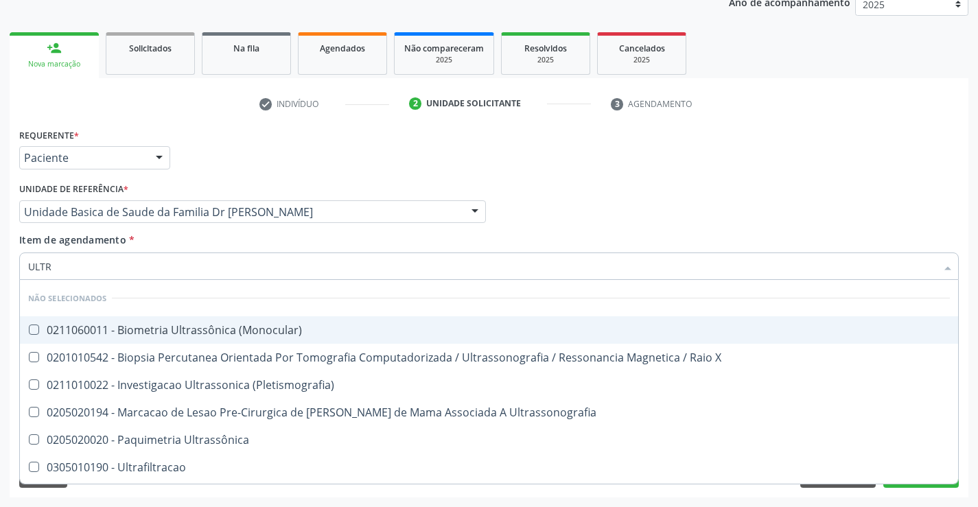
type input "ULTRA"
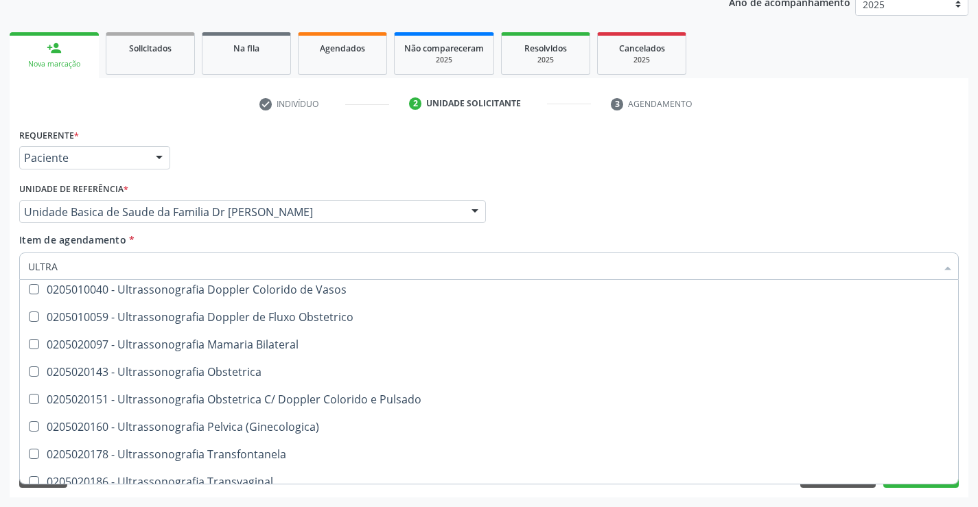
scroll to position [206, 0]
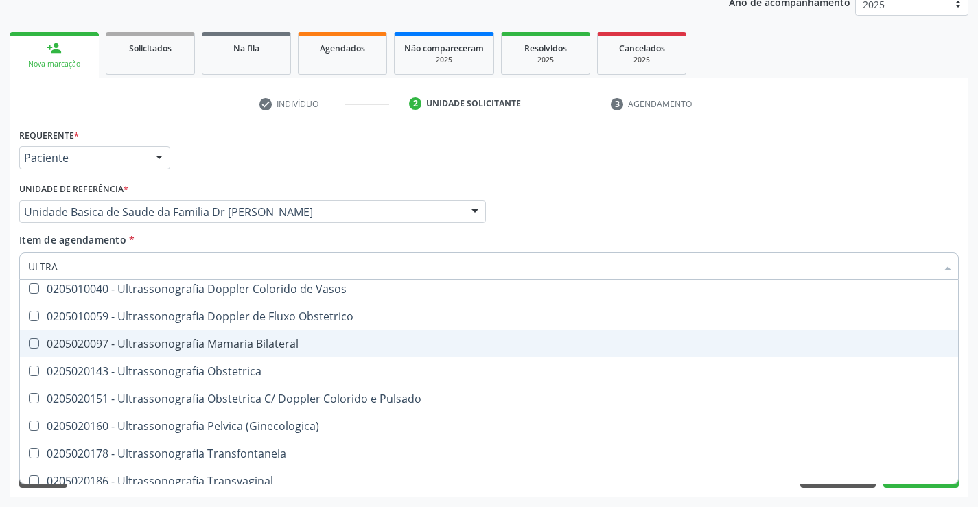
click at [211, 341] on div "0205020097 - Ultrassonografia Mamaria Bilateral" at bounding box center [489, 344] width 922 height 11
checkbox Bilateral "true"
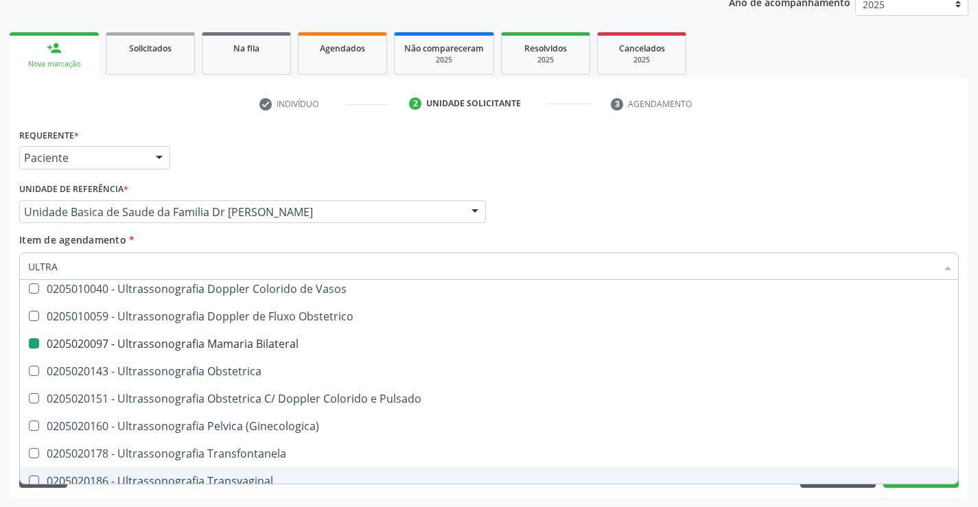
click at [220, 494] on div "Requerente * Paciente Médico(a) Enfermeiro(a) Paciente Nenhum resultado encontr…" at bounding box center [489, 311] width 959 height 373
checkbox \(Monocular\) "true"
checkbox Bilateral "false"
checkbox X "true"
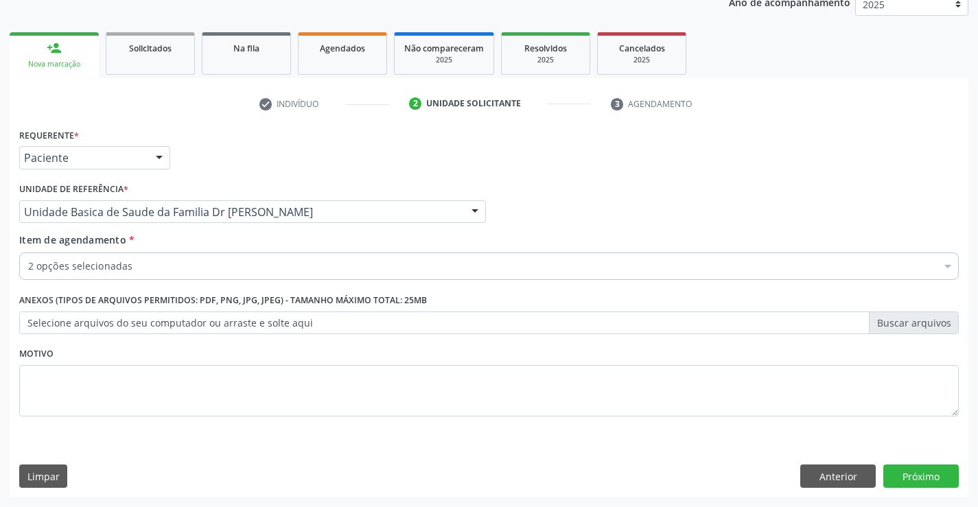
scroll to position [0, 0]
click at [935, 473] on button "Próximo" at bounding box center [922, 476] width 76 height 23
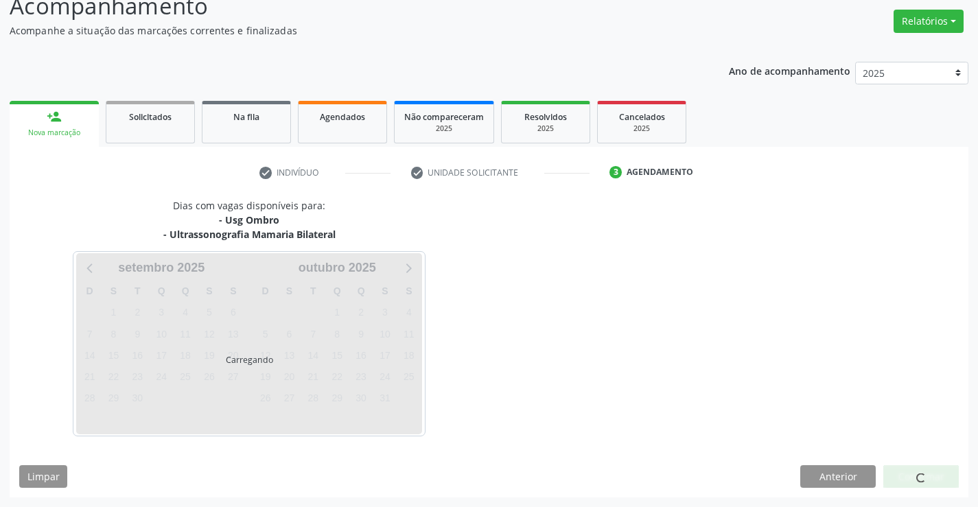
scroll to position [104, 0]
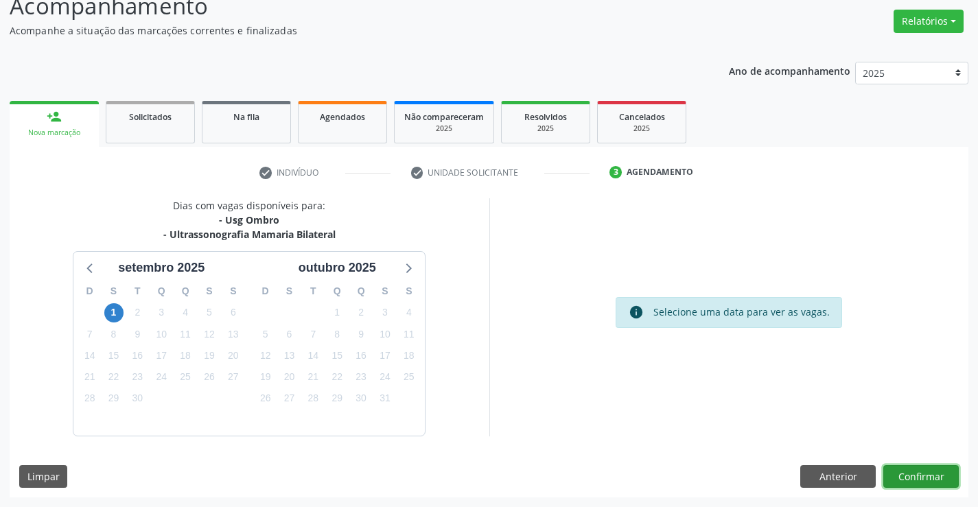
click at [935, 473] on button "Confirmar" at bounding box center [922, 477] width 76 height 23
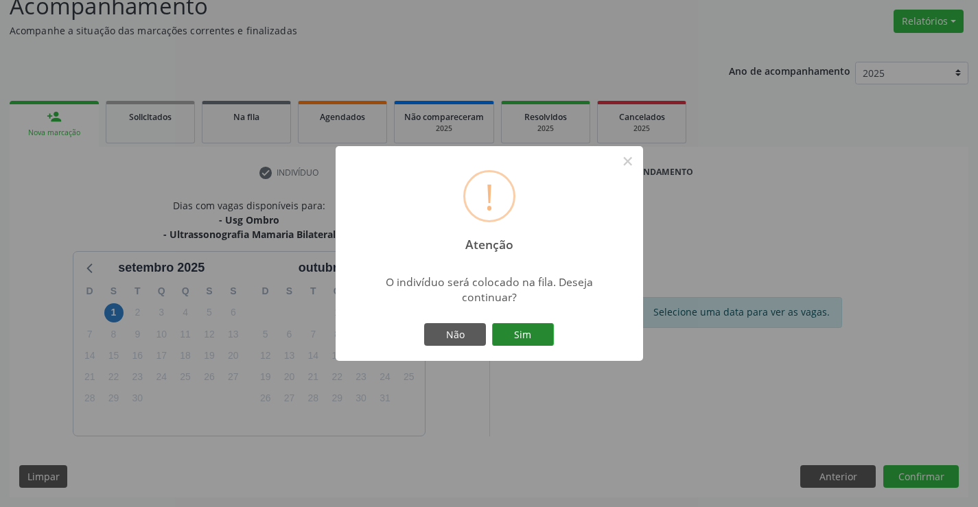
click at [546, 329] on button "Sim" at bounding box center [523, 334] width 62 height 23
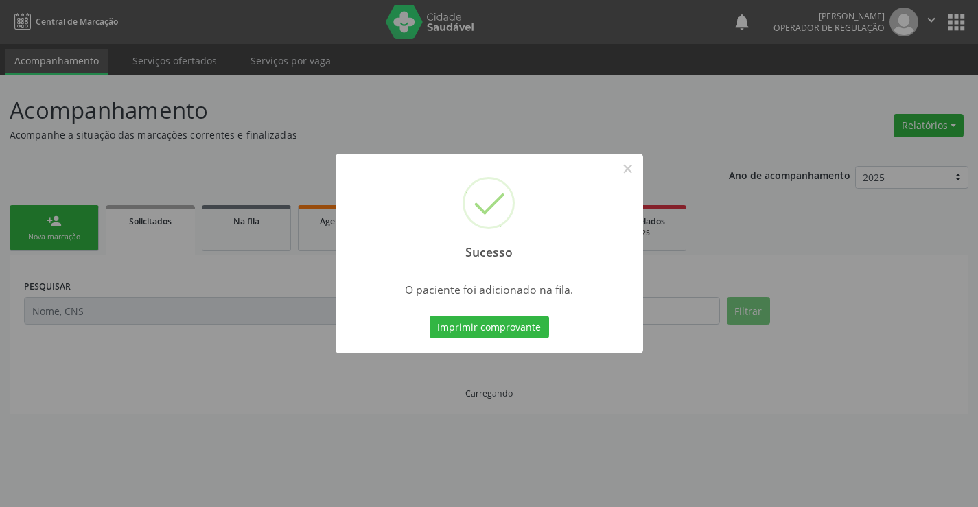
scroll to position [0, 0]
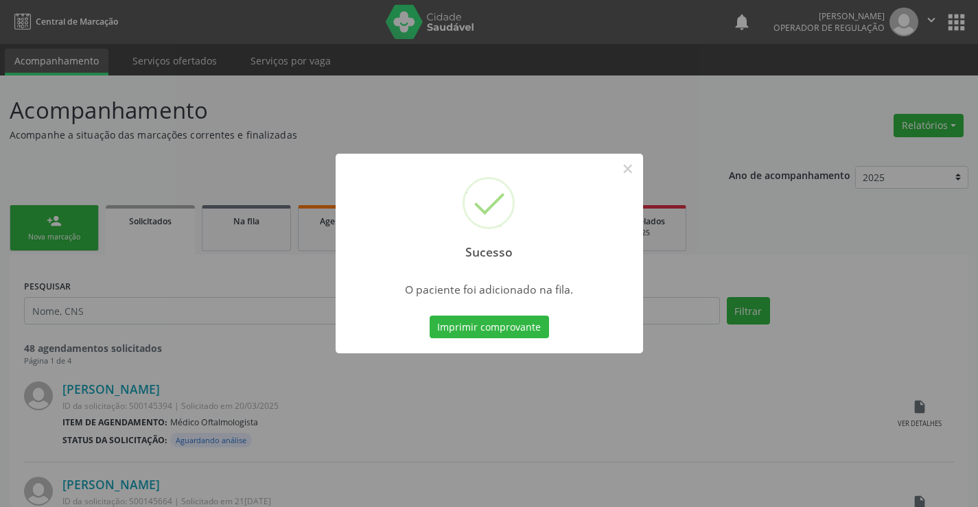
click at [430, 316] on button "Imprimir comprovante" at bounding box center [489, 327] width 119 height 23
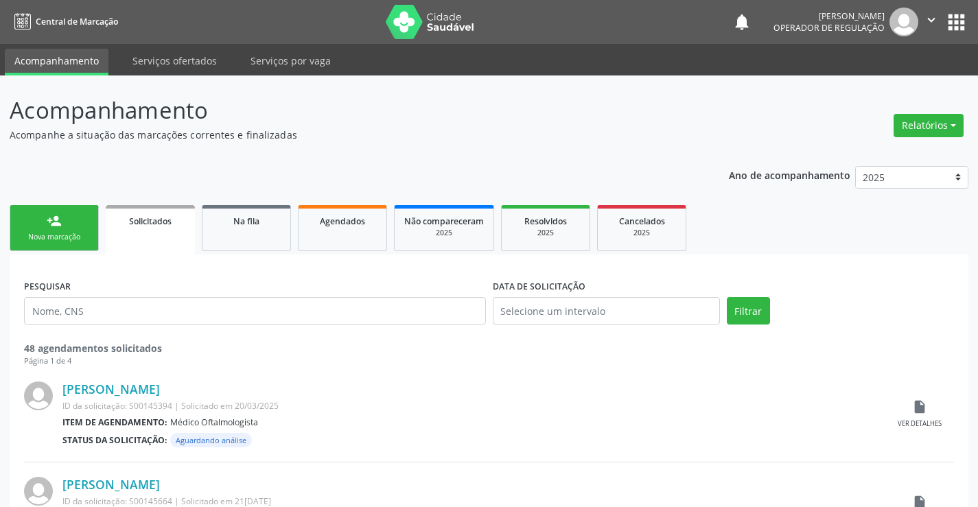
click at [86, 236] on div "Nova marcação" at bounding box center [54, 237] width 69 height 10
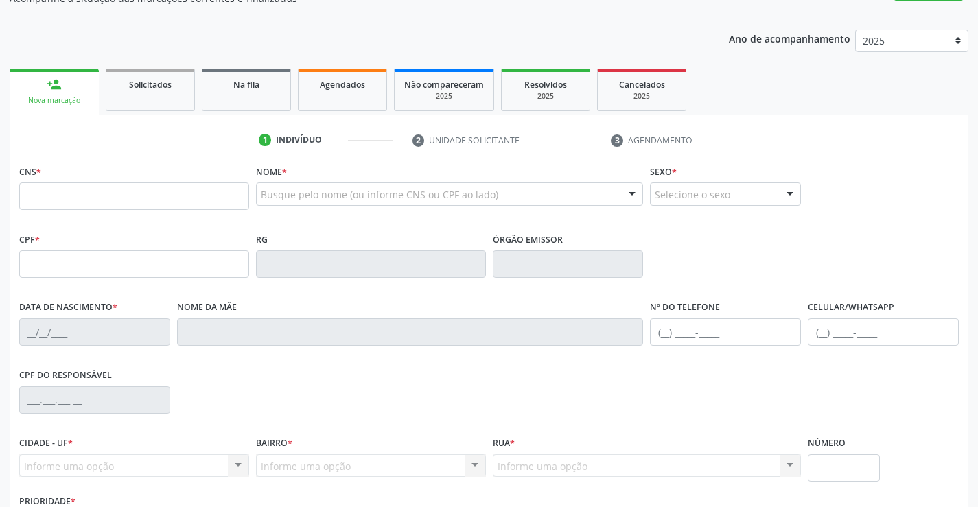
scroll to position [137, 0]
click at [71, 197] on input "text" at bounding box center [134, 195] width 230 height 27
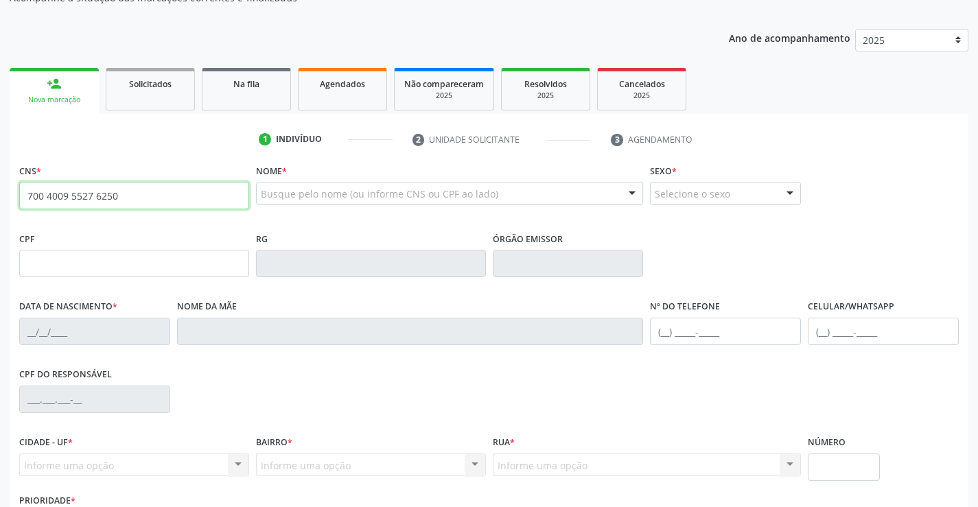
type input "700 4009 5527 6250"
type input "1425428908"
type input "2[DATE]"
type input "[PHONE_NUMBER]"
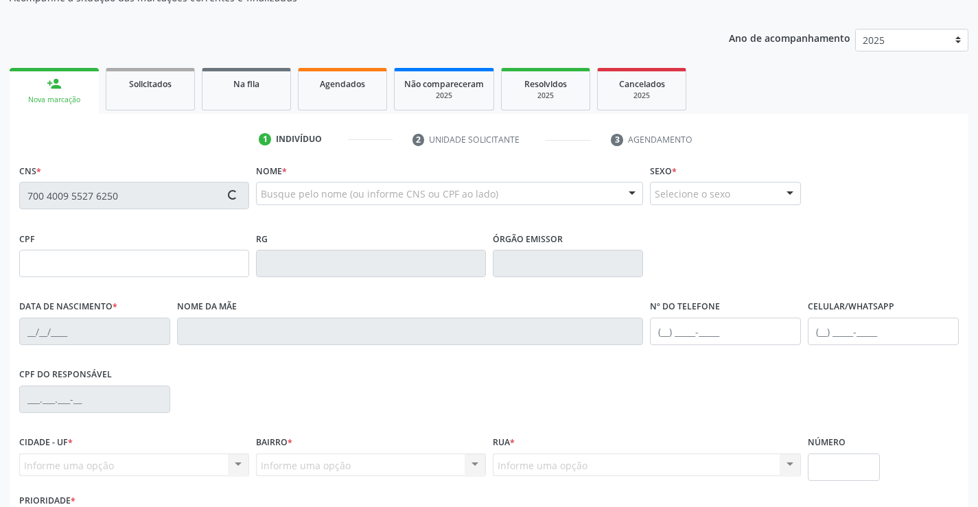
type input "065.357.105-48"
type input "S/N"
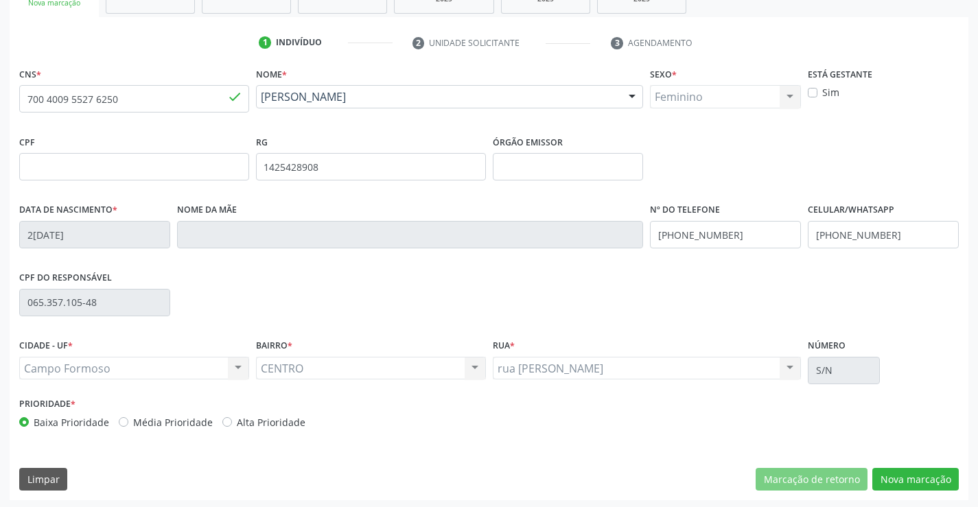
scroll to position [237, 0]
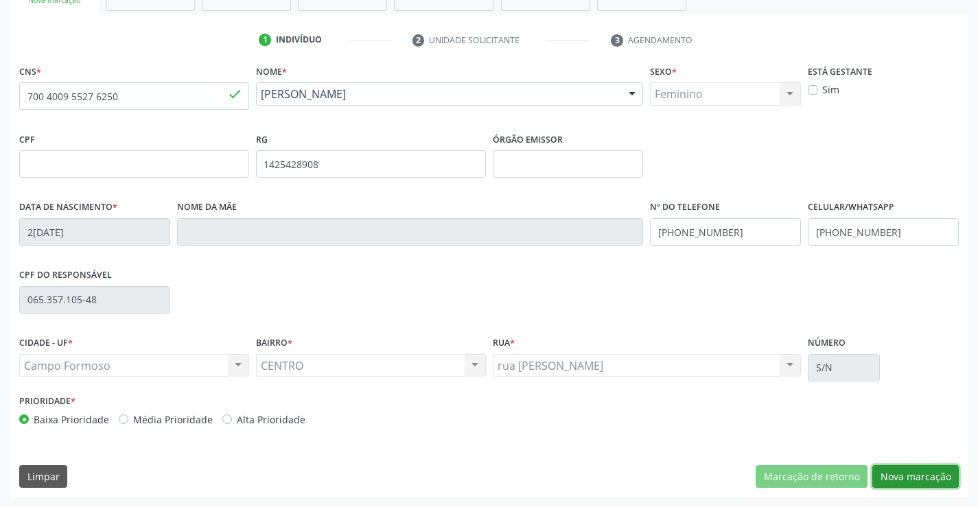
click at [929, 479] on button "Nova marcação" at bounding box center [916, 477] width 87 height 23
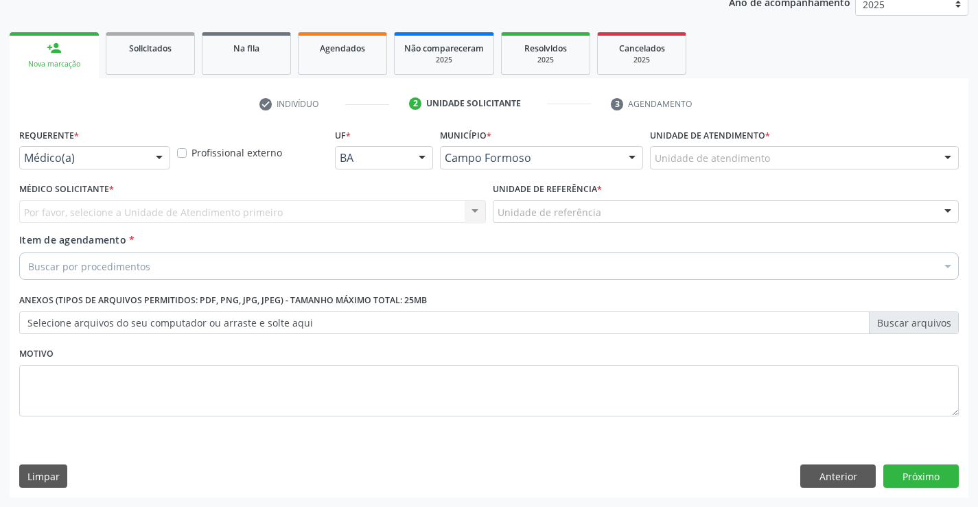
scroll to position [173, 0]
drag, startPoint x: 154, startPoint y: 148, endPoint x: 150, endPoint y: 159, distance: 10.9
click at [153, 152] on div at bounding box center [159, 158] width 21 height 23
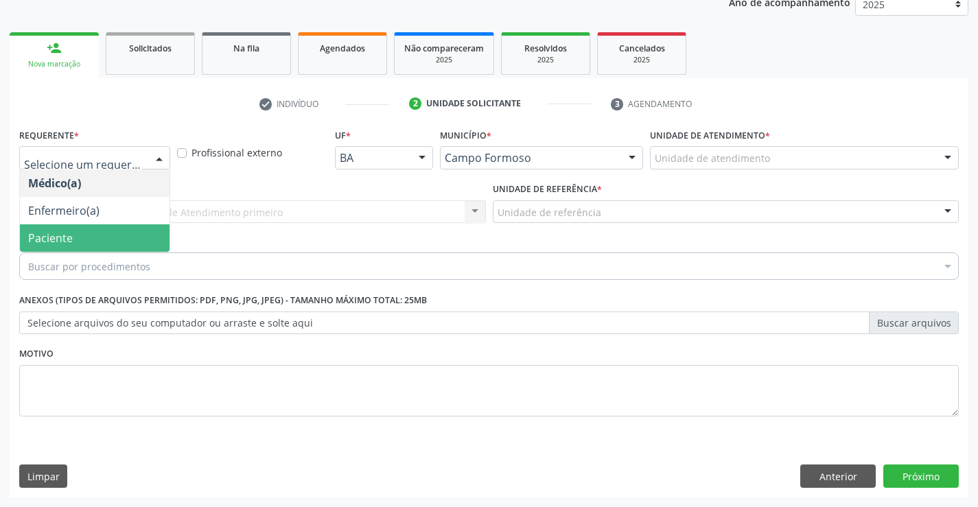
click at [128, 233] on span "Paciente" at bounding box center [95, 238] width 150 height 27
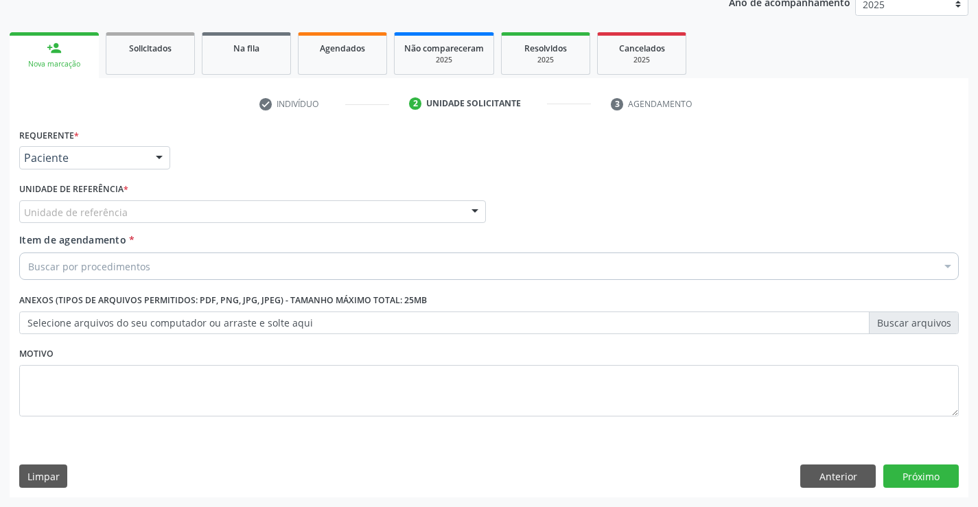
click at [135, 212] on div "Unidade de referência" at bounding box center [252, 212] width 467 height 23
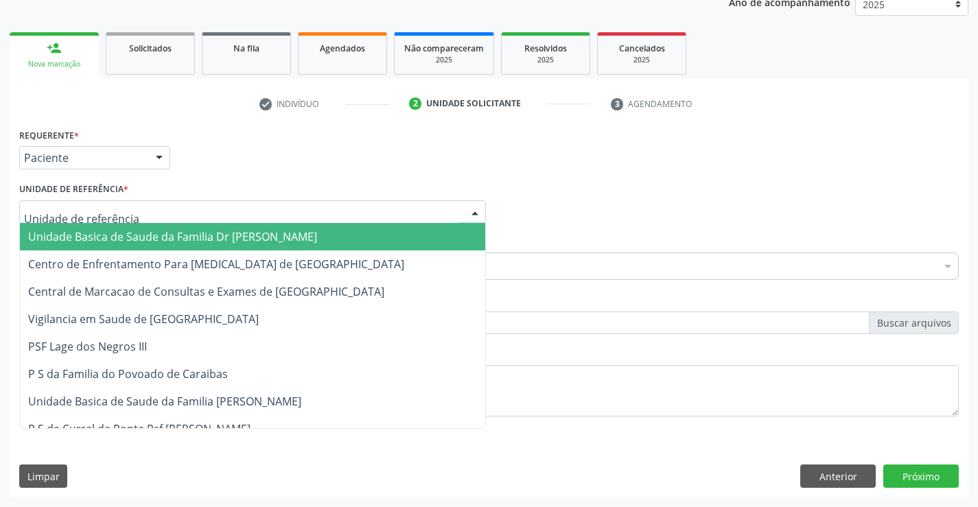
drag, startPoint x: 144, startPoint y: 234, endPoint x: 153, endPoint y: 279, distance: 46.3
click at [144, 239] on span "Unidade Basica de Saude da Familia Dr [PERSON_NAME]" at bounding box center [172, 236] width 289 height 15
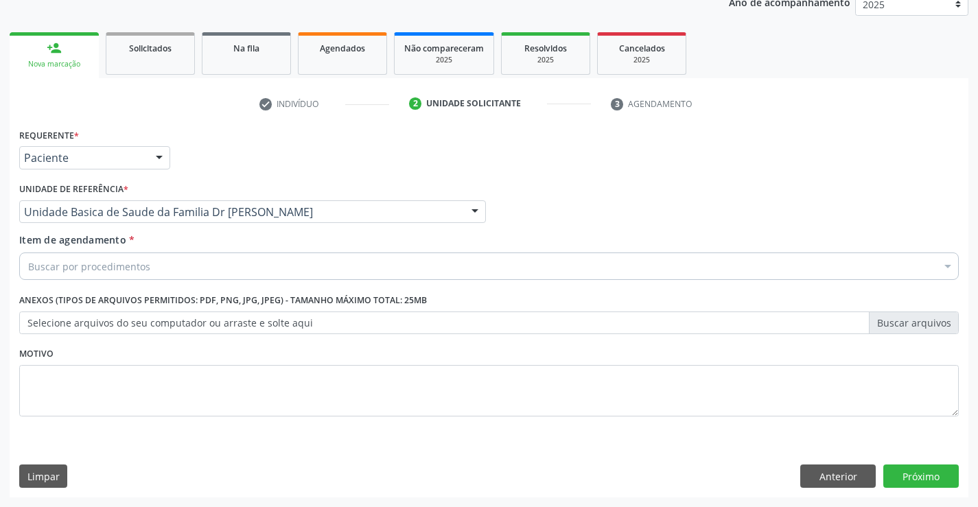
click at [170, 264] on div "Buscar por procedimentos" at bounding box center [489, 266] width 940 height 27
type input "OFTALM"
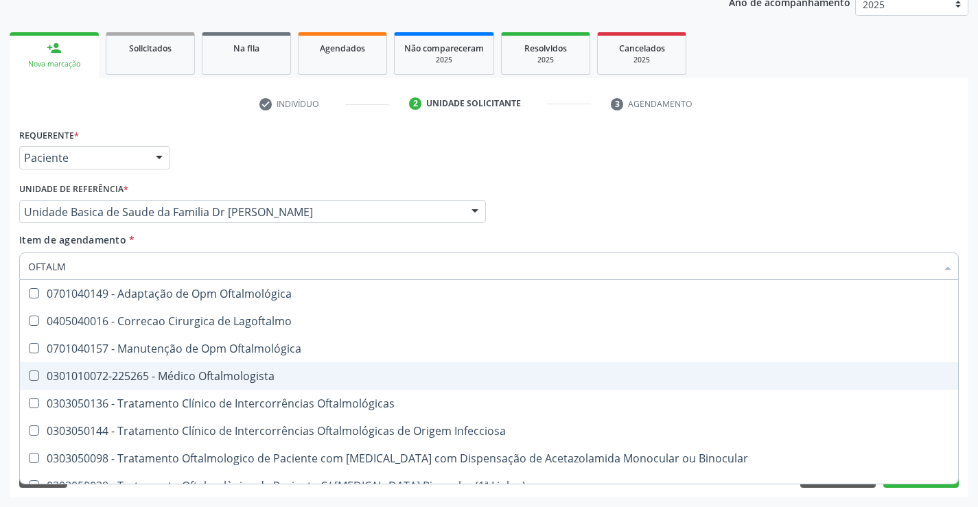
click at [208, 378] on div "0301010072-225265 - Médico Oftalmologista" at bounding box center [489, 376] width 922 height 11
checkbox Oftalmologista "true"
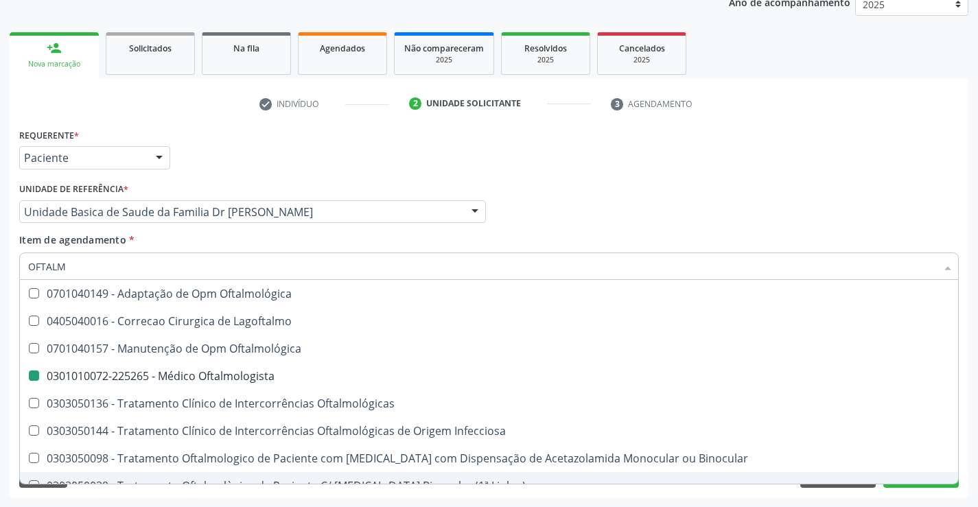
click at [200, 491] on div "Requerente * Paciente Médico(a) Enfermeiro(a) Paciente Nenhum resultado encontr…" at bounding box center [489, 311] width 959 height 373
checkbox Lagoftalmo "true"
checkbox Oftalmologista "false"
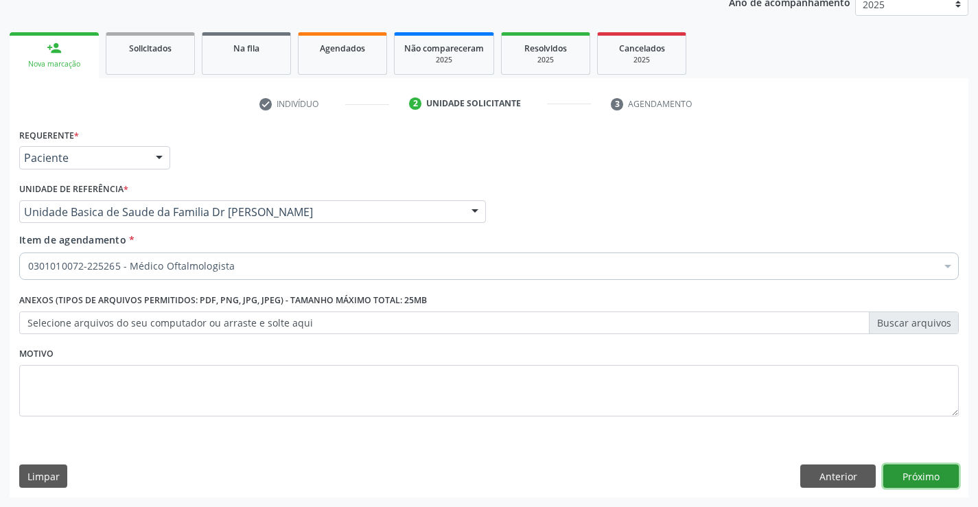
click at [902, 469] on button "Próximo" at bounding box center [922, 476] width 76 height 23
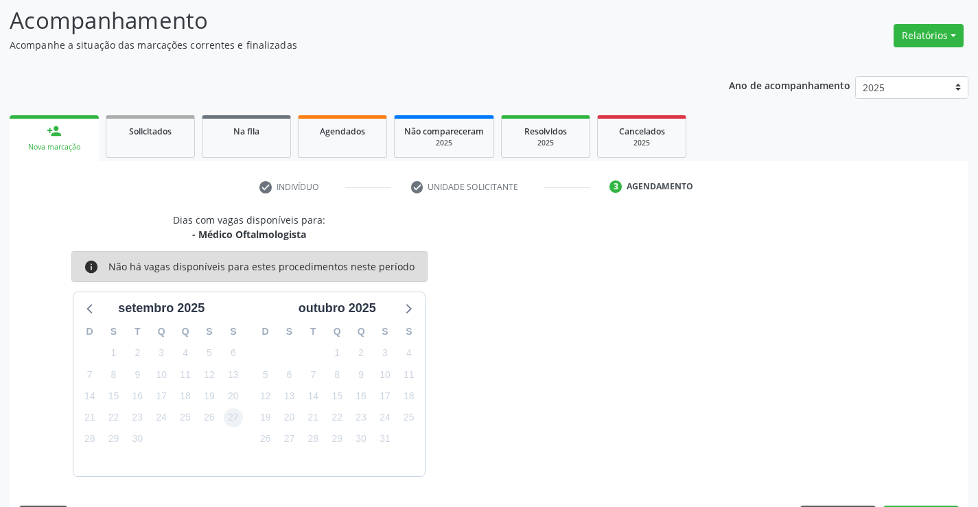
scroll to position [130, 0]
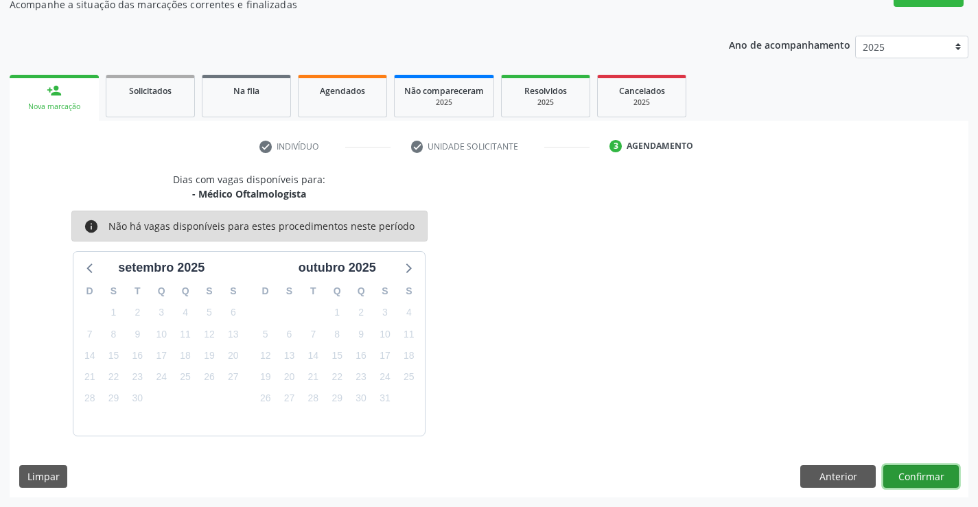
click at [906, 474] on button "Confirmar" at bounding box center [922, 477] width 76 height 23
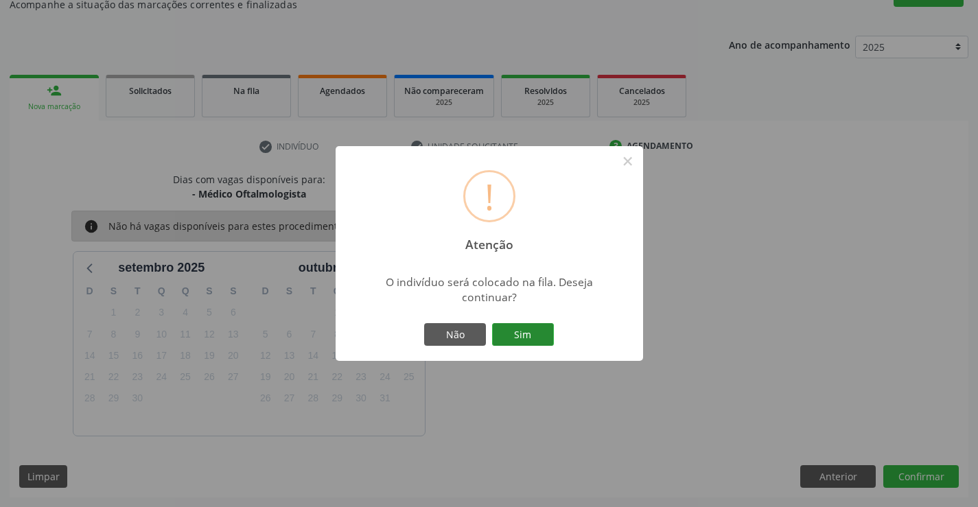
click at [513, 327] on button "Sim" at bounding box center [523, 334] width 62 height 23
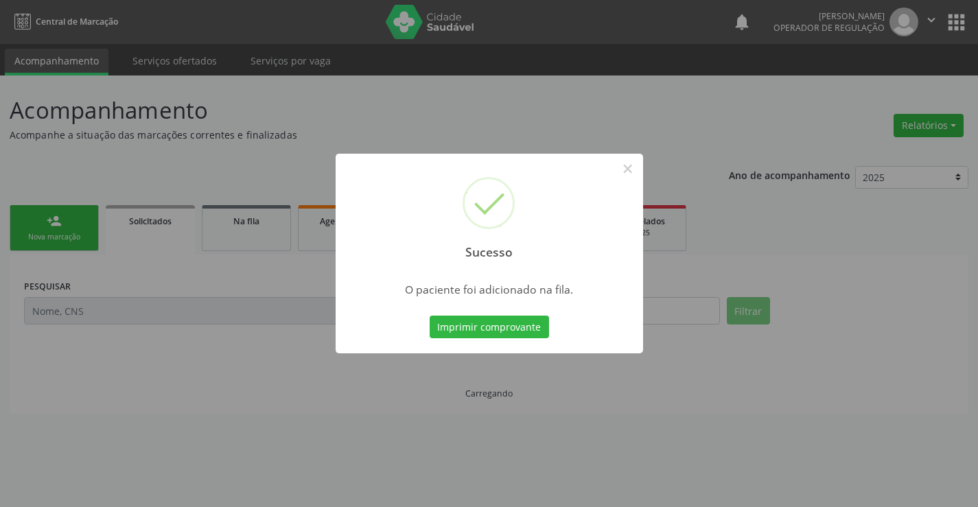
scroll to position [0, 0]
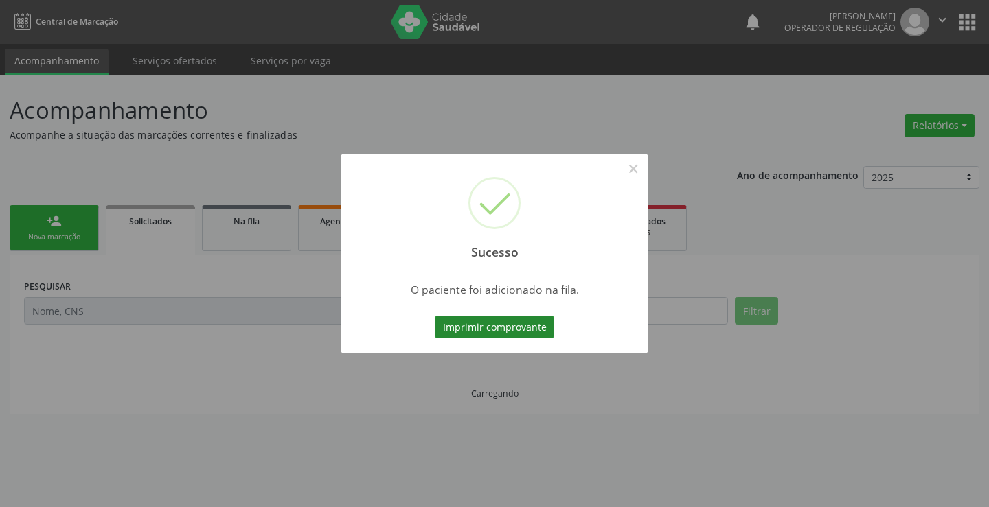
click at [534, 321] on button "Imprimir comprovante" at bounding box center [494, 327] width 119 height 23
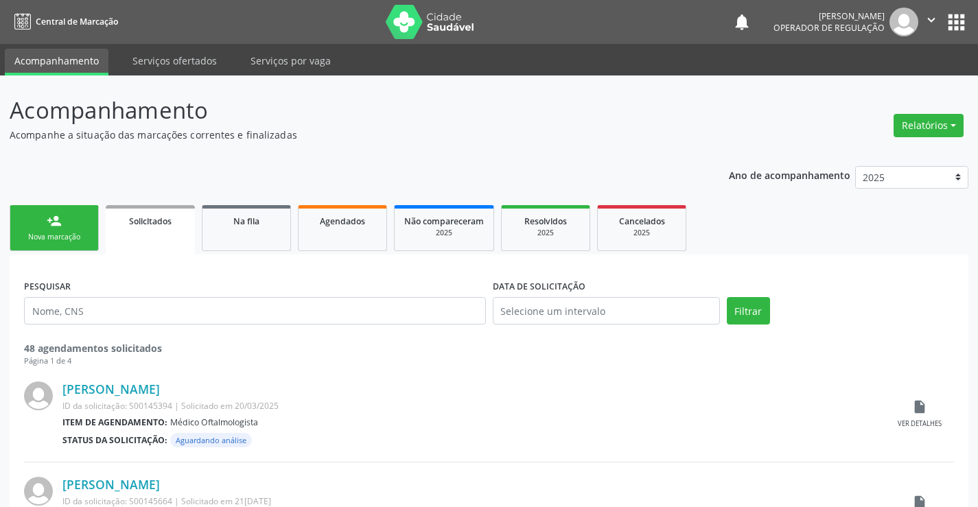
click at [932, 20] on icon "" at bounding box center [931, 19] width 15 height 15
click at [873, 82] on link "Sair" at bounding box center [896, 83] width 95 height 19
